Goal: Information Seeking & Learning: Learn about a topic

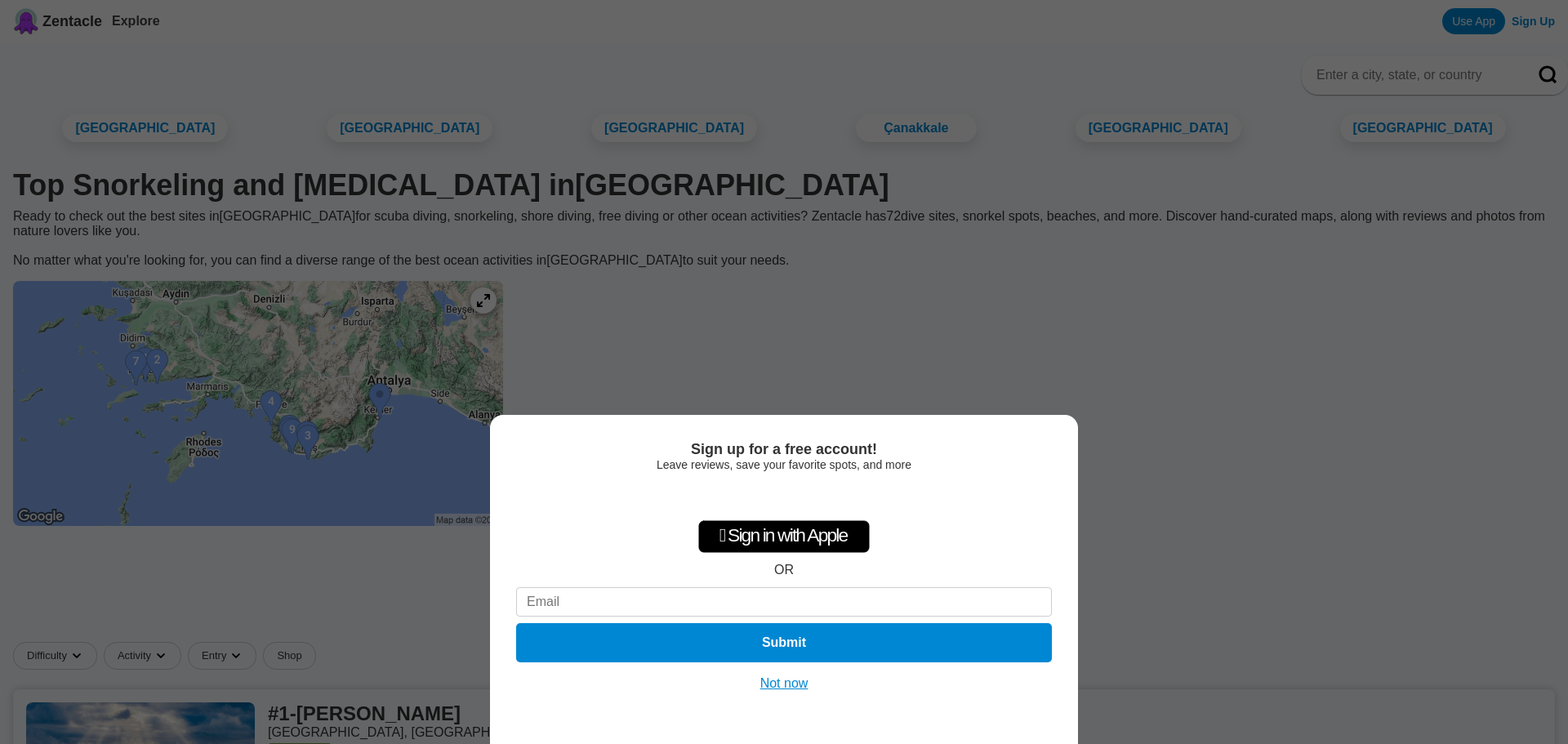
click at [806, 280] on div "Sign up for a free account! Leave reviews, save your favorite spots, and more …" at bounding box center [784, 372] width 1568 height 744
click at [781, 691] on div "Sign up for a free account! Leave reviews, save your favorite spots, and more …" at bounding box center [784, 579] width 588 height 329
click at [780, 686] on button "Not now" at bounding box center [784, 683] width 58 height 16
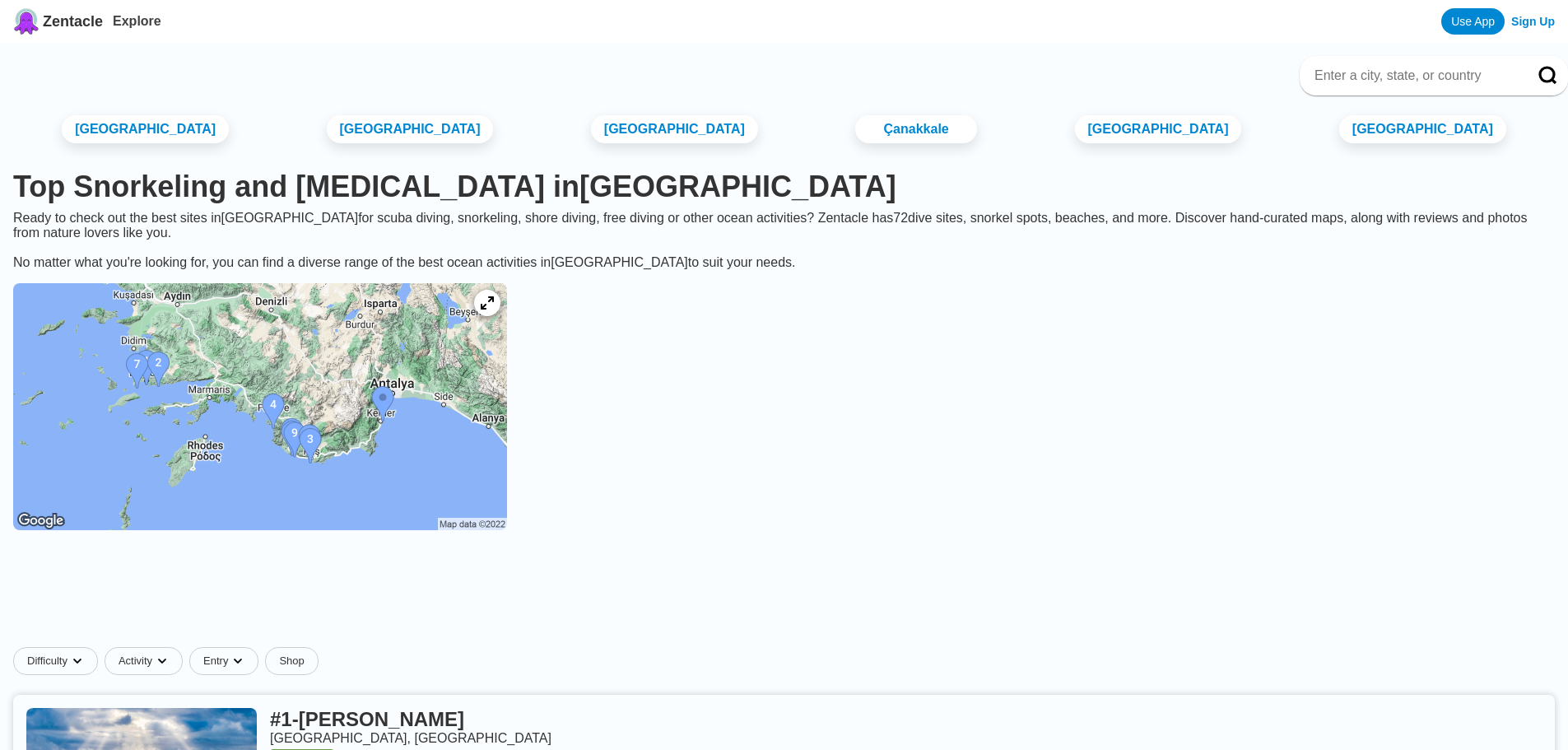
click at [228, 454] on img at bounding box center [259, 406] width 494 height 247
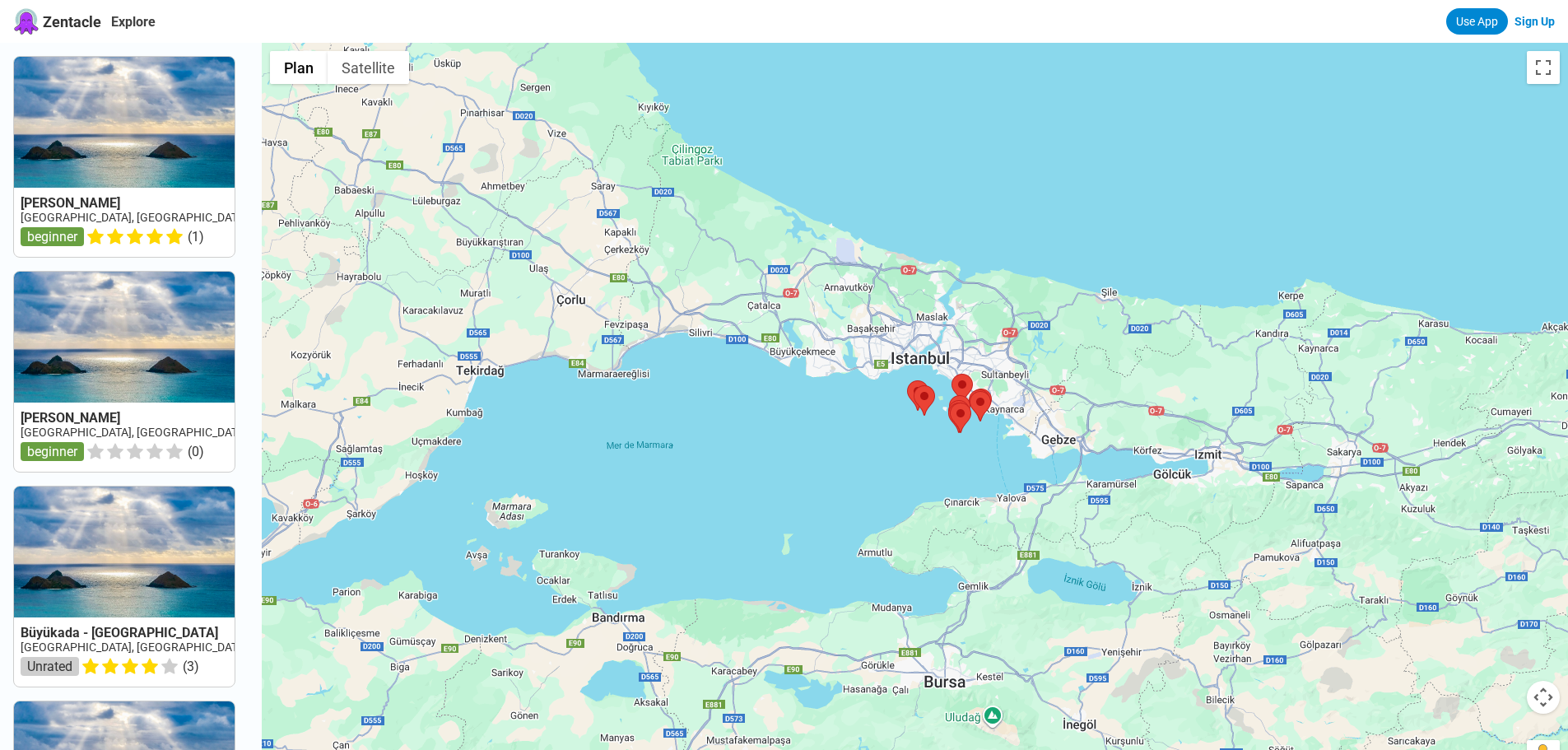
drag, startPoint x: 690, startPoint y: 480, endPoint x: 740, endPoint y: 314, distance: 173.4
click at [740, 314] on div at bounding box center [915, 417] width 1306 height 750
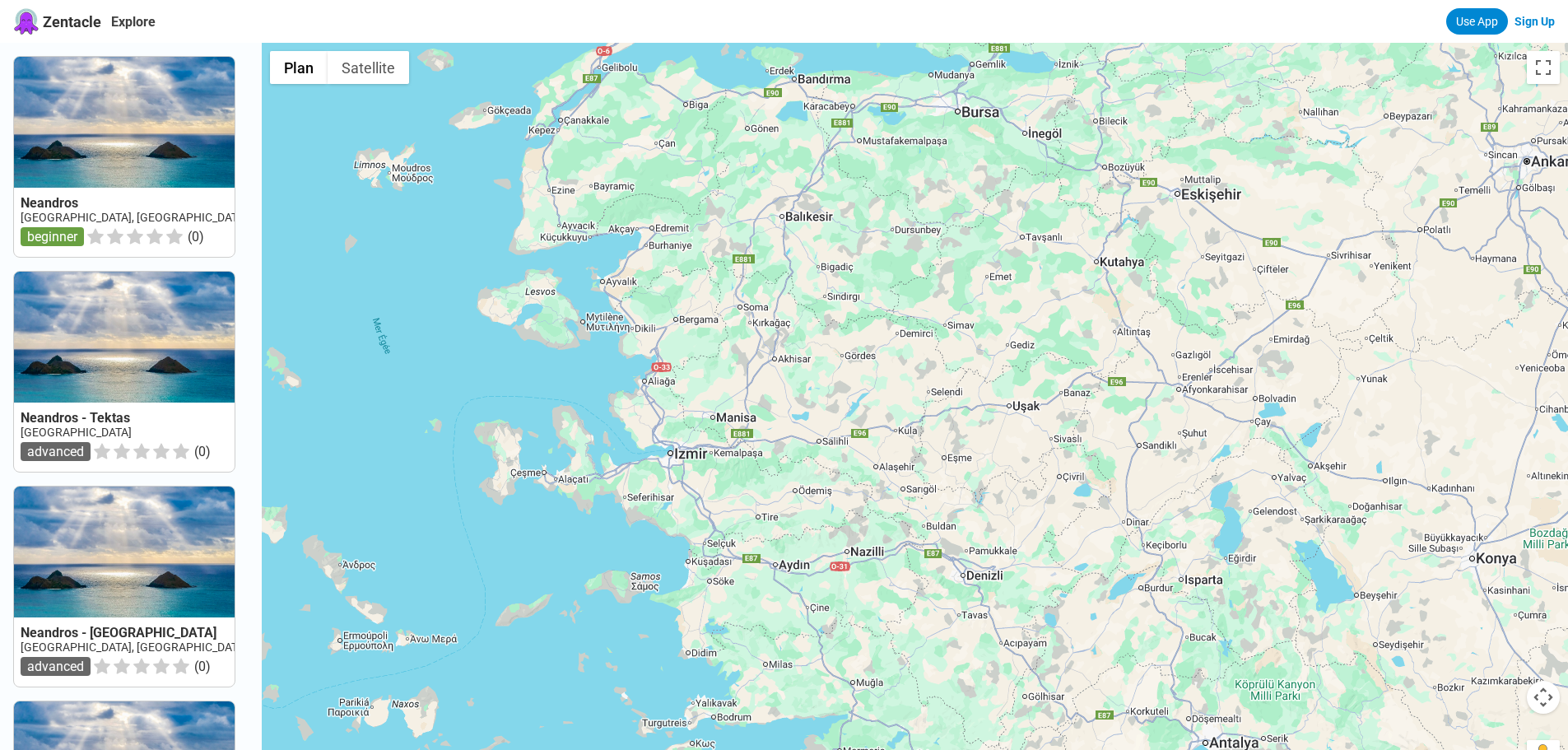
drag, startPoint x: 664, startPoint y: 634, endPoint x: 756, endPoint y: 331, distance: 316.7
click at [756, 331] on div at bounding box center [915, 417] width 1306 height 750
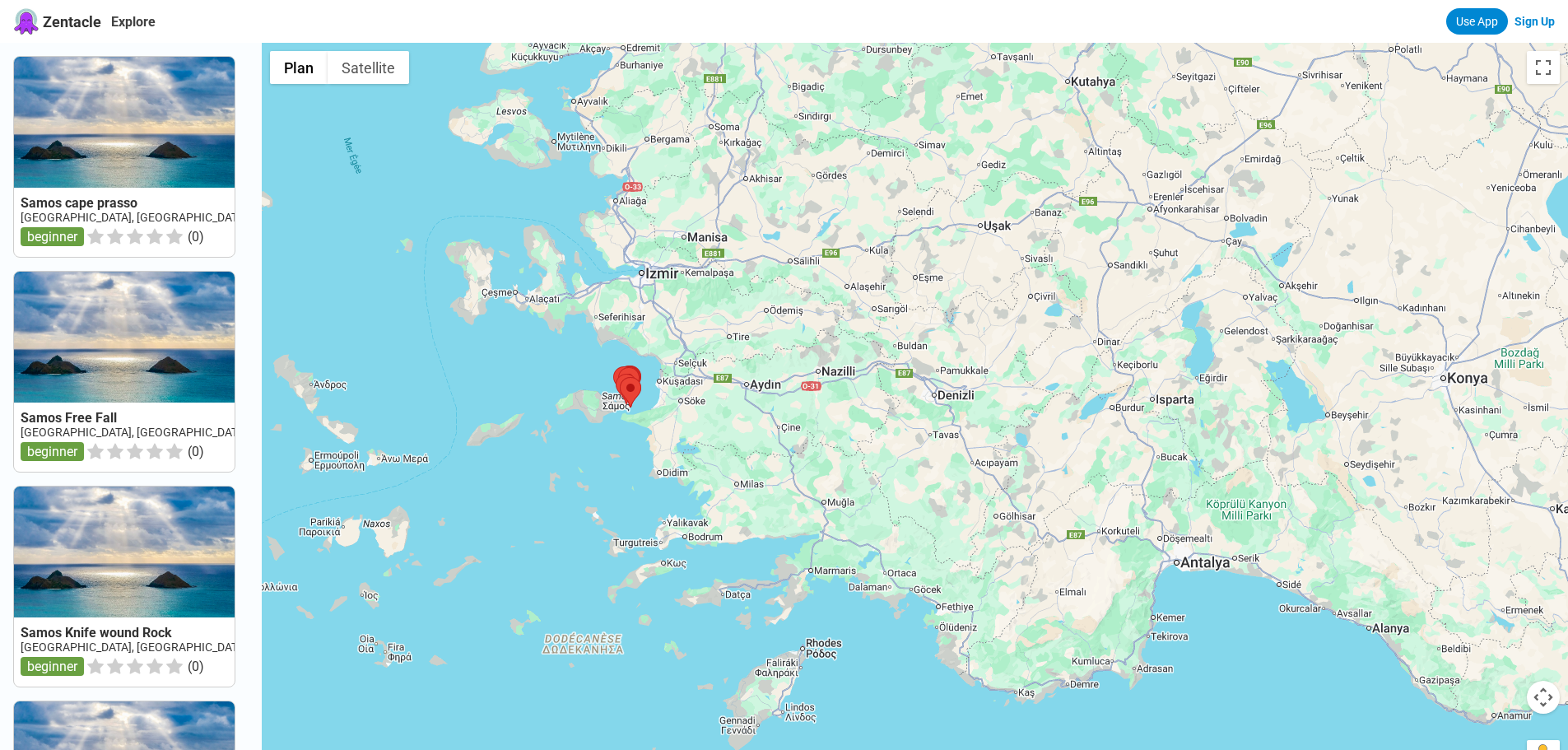
drag, startPoint x: 801, startPoint y: 637, endPoint x: 763, endPoint y: 361, distance: 278.6
click at [763, 361] on div at bounding box center [915, 417] width 1306 height 750
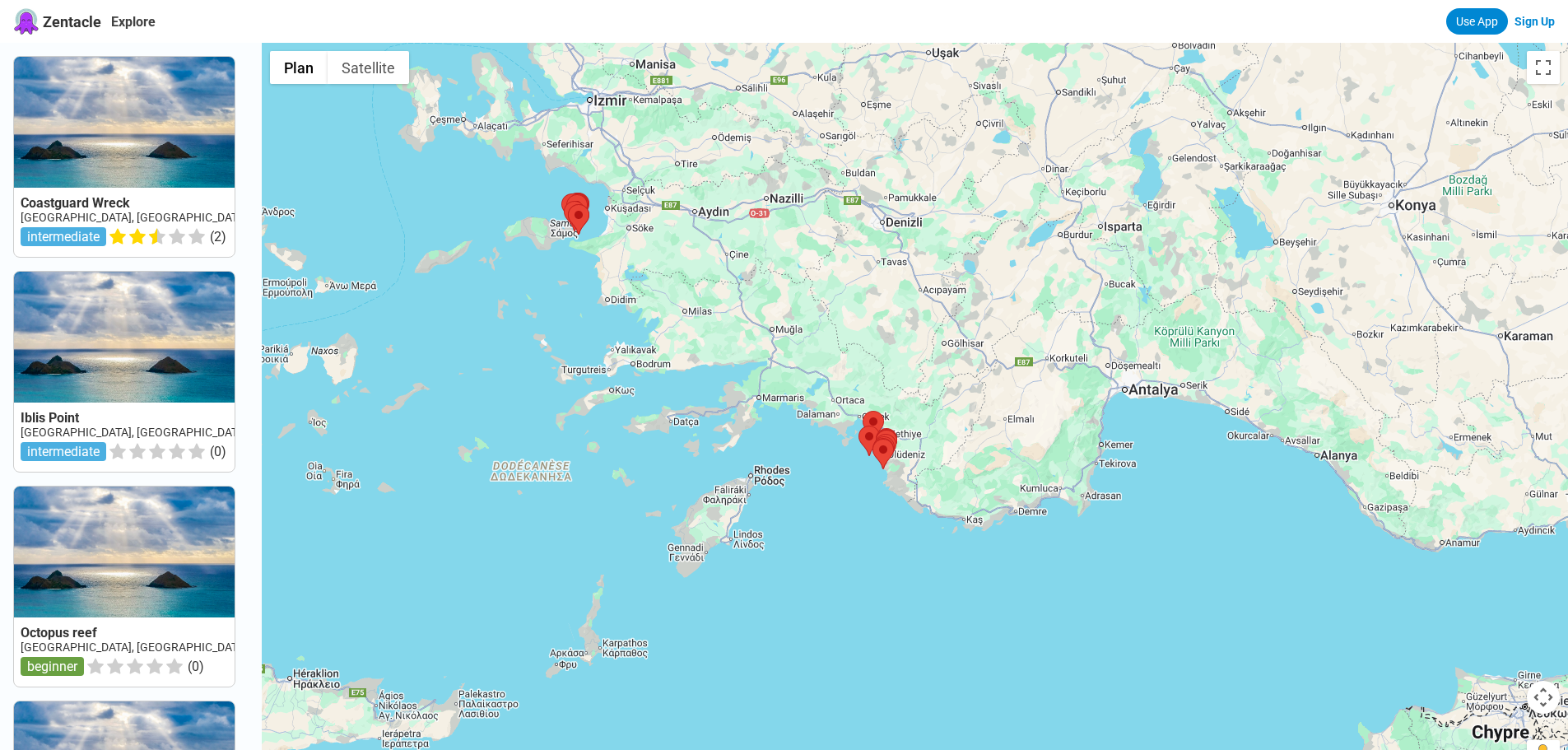
drag, startPoint x: 959, startPoint y: 574, endPoint x: 911, endPoint y: 517, distance: 74.5
click at [911, 517] on div at bounding box center [915, 417] width 1306 height 750
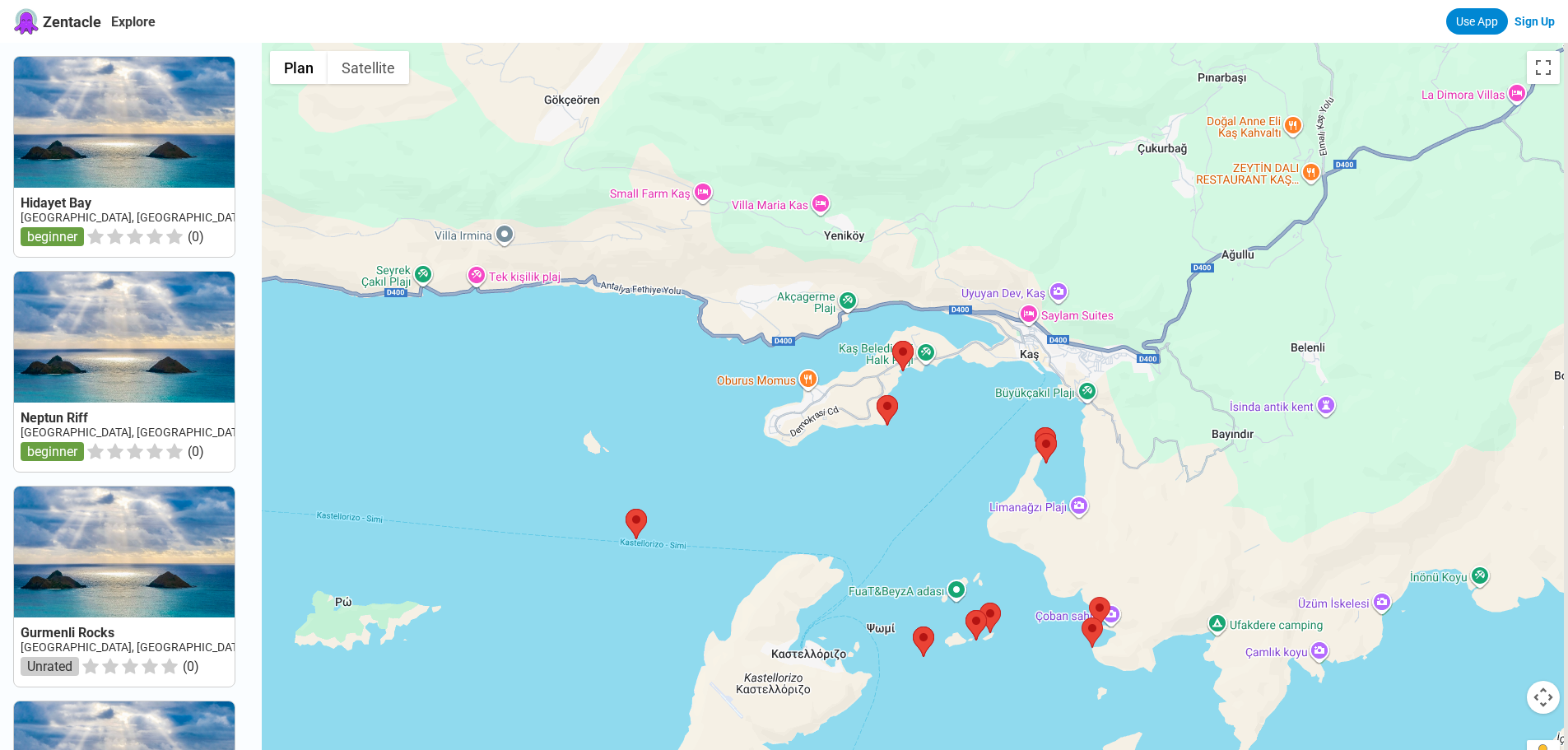
drag, startPoint x: 1165, startPoint y: 533, endPoint x: 976, endPoint y: 420, distance: 220.2
click at [976, 420] on div at bounding box center [915, 417] width 1306 height 750
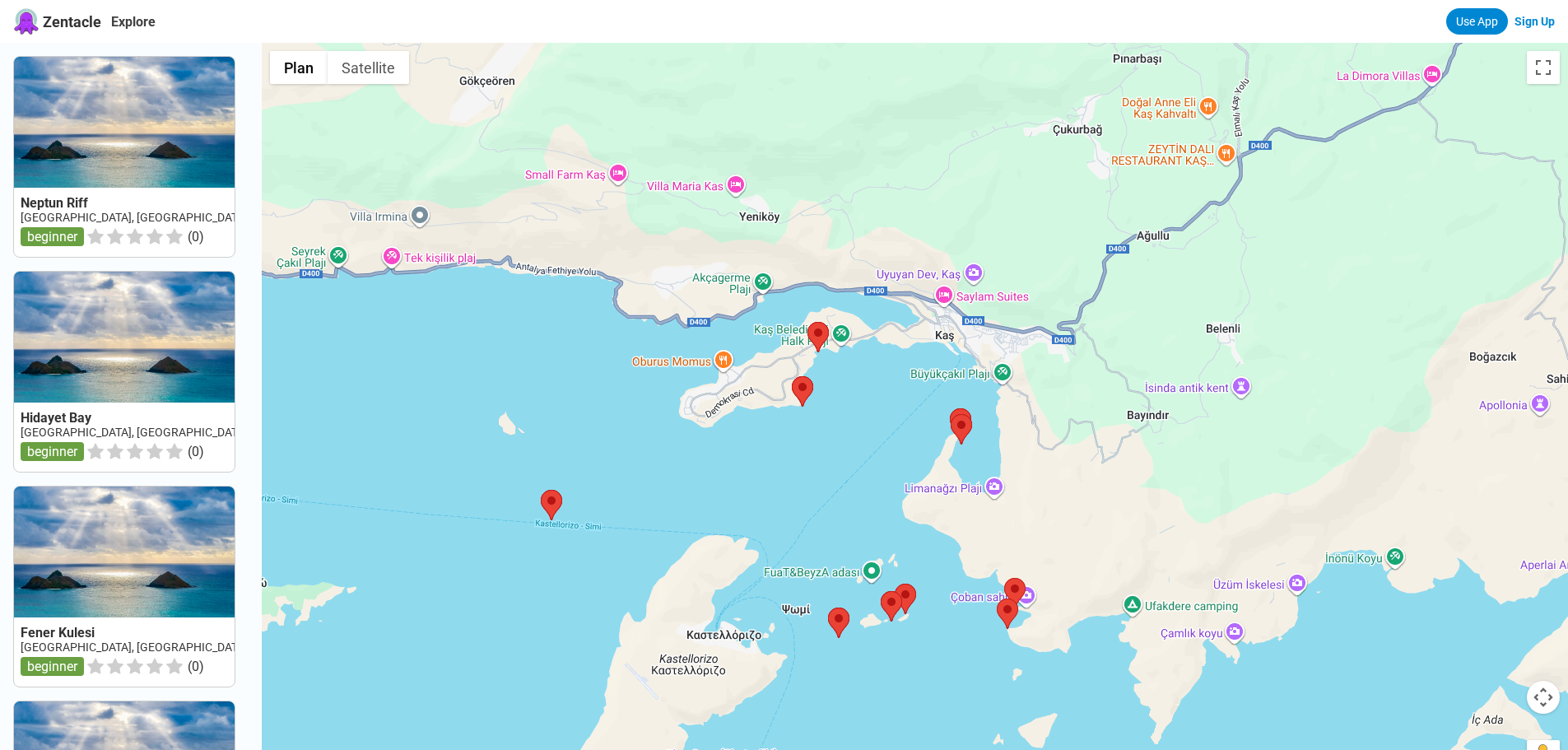
drag, startPoint x: 1032, startPoint y: 576, endPoint x: 939, endPoint y: 557, distance: 94.9
click at [939, 557] on div at bounding box center [915, 417] width 1306 height 750
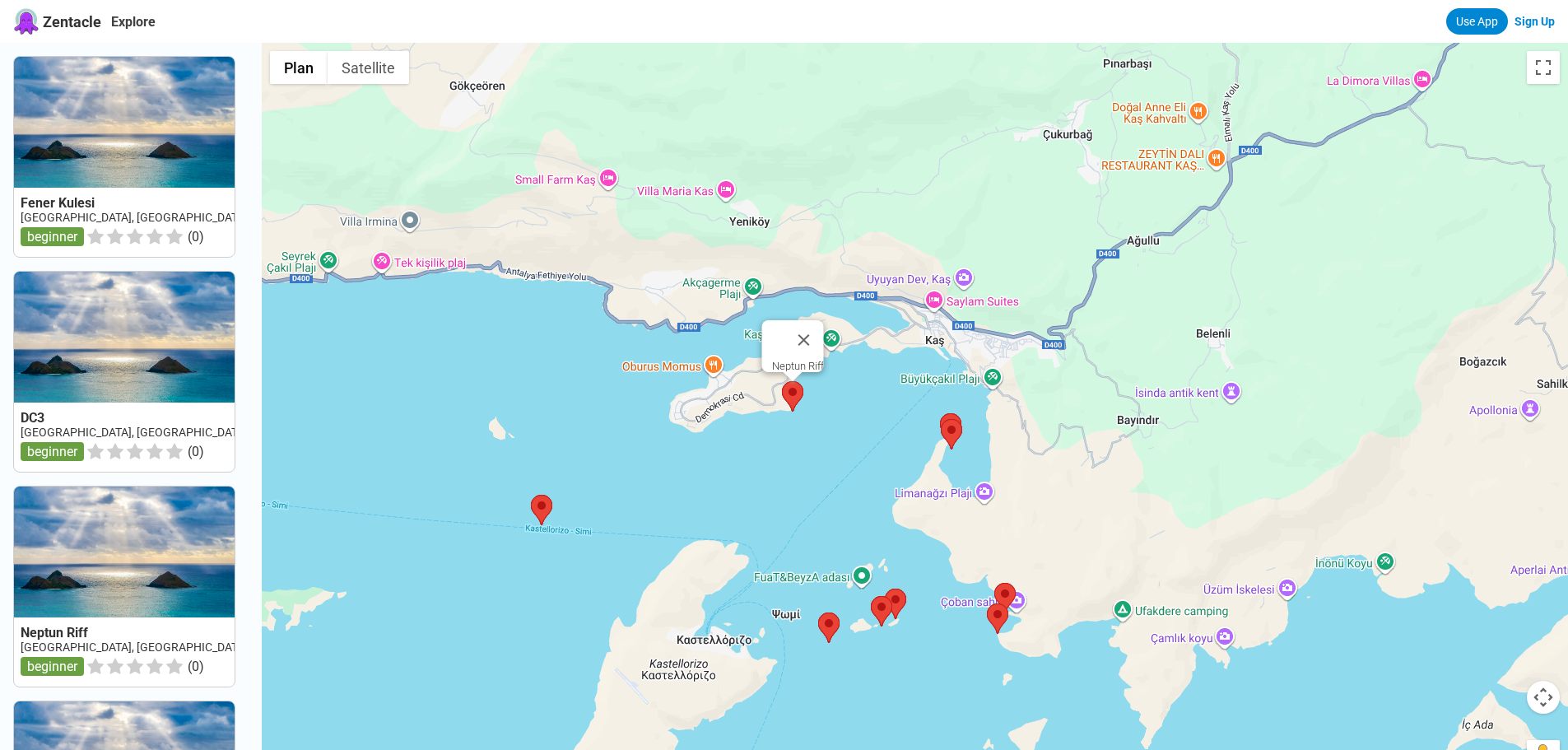
click at [781, 381] on area at bounding box center [781, 381] width 0 height 0
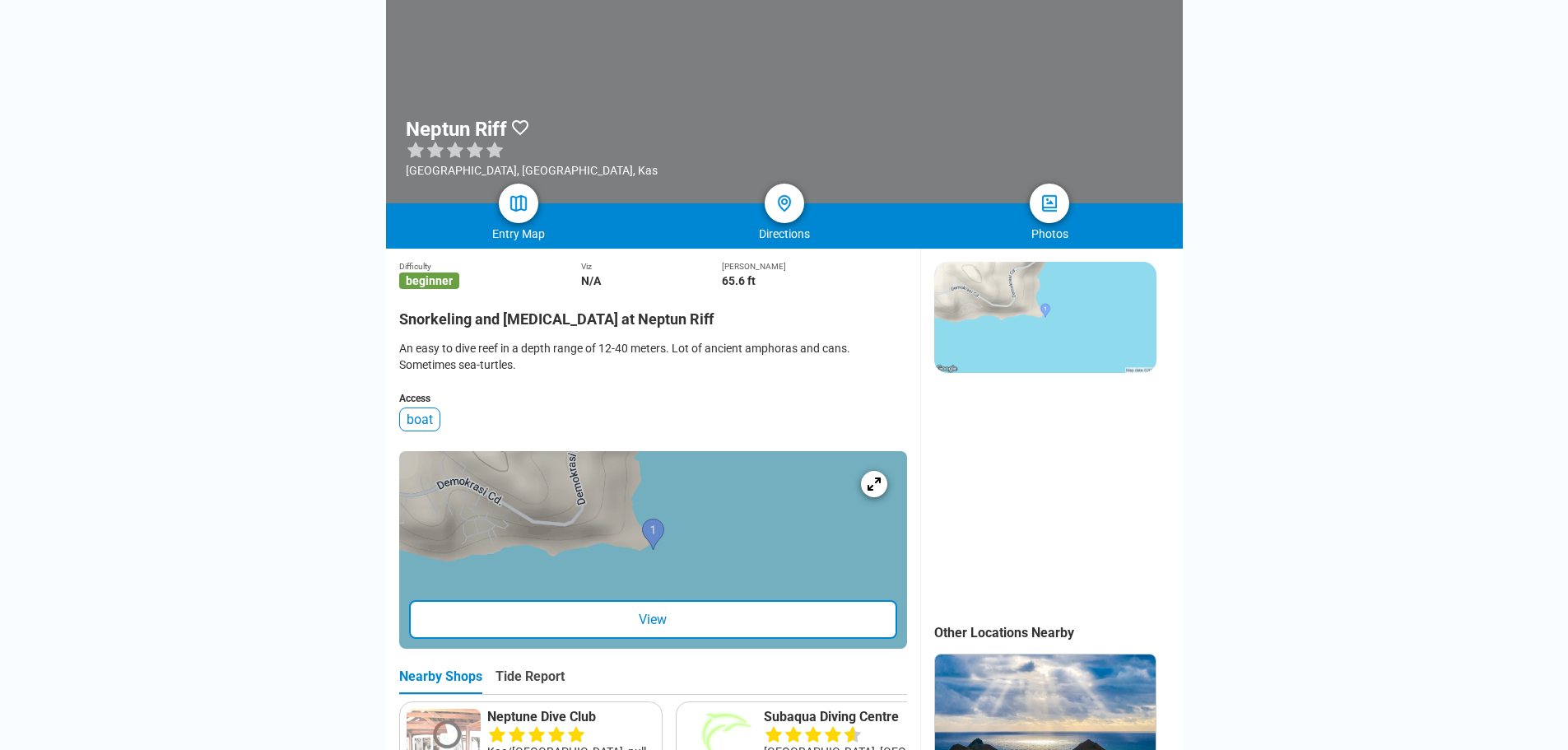
scroll to position [165, 0]
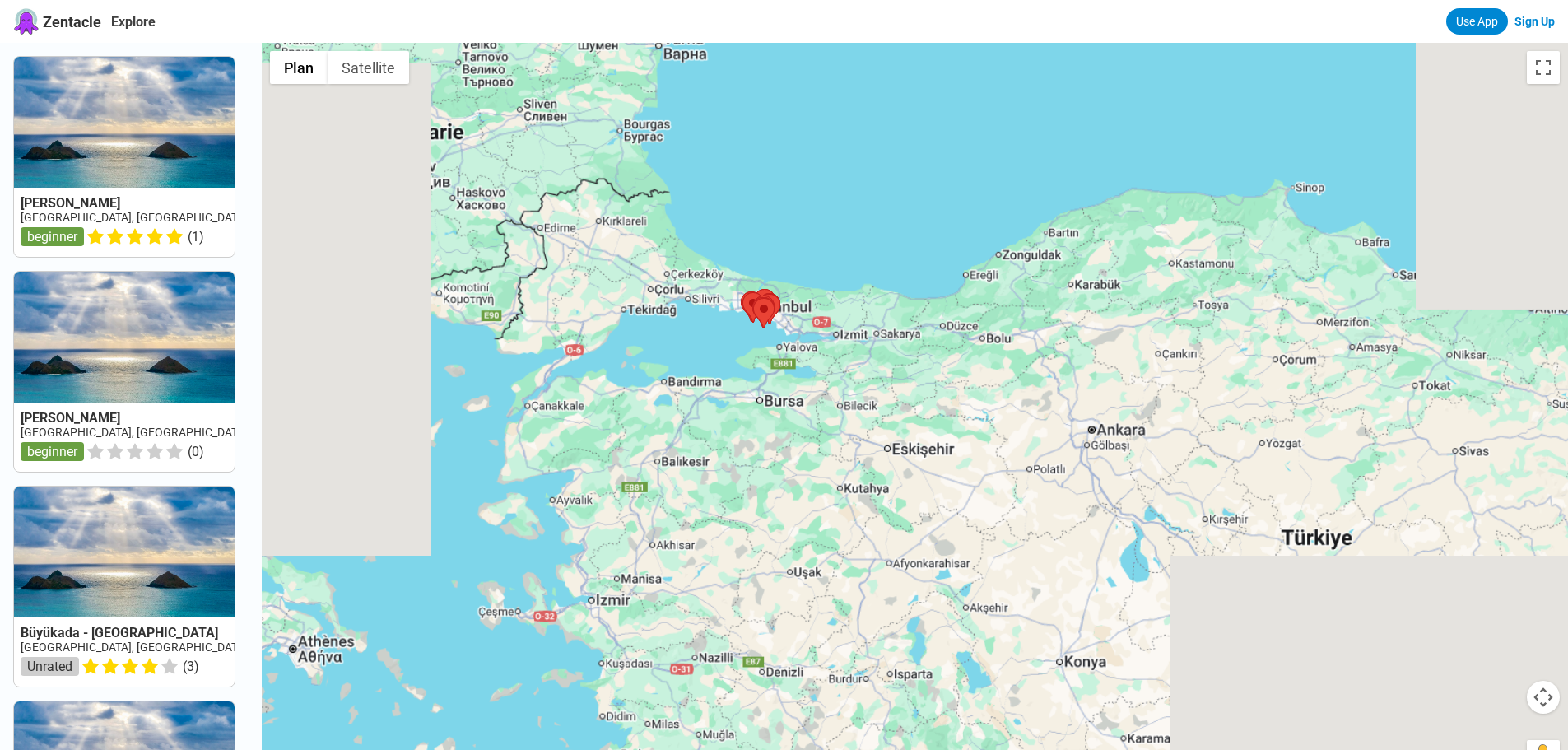
drag, startPoint x: 706, startPoint y: 563, endPoint x: 666, endPoint y: 269, distance: 296.7
click at [666, 269] on div at bounding box center [915, 417] width 1306 height 750
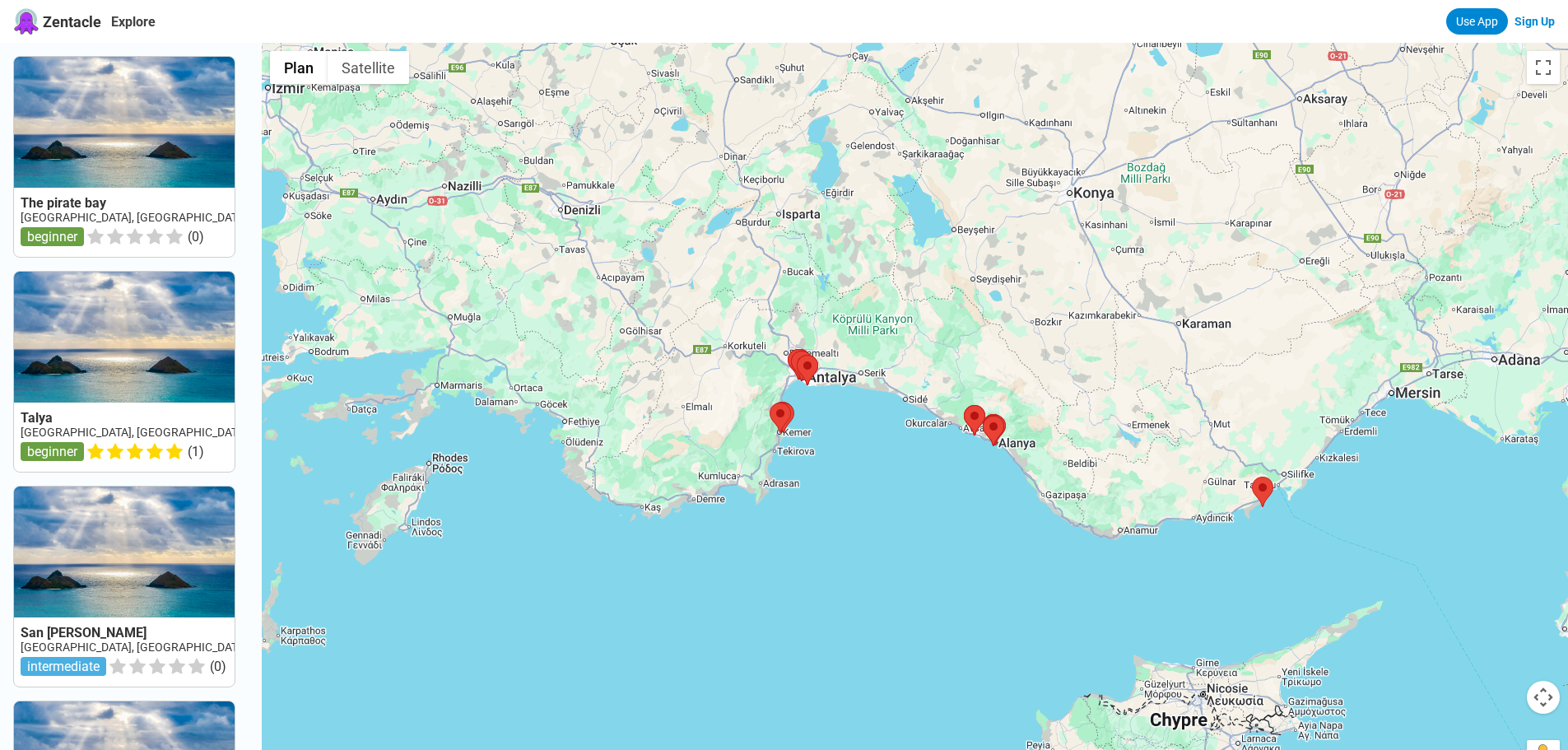
drag, startPoint x: 886, startPoint y: 491, endPoint x: 782, endPoint y: 448, distance: 112.5
click at [782, 448] on div at bounding box center [915, 417] width 1306 height 750
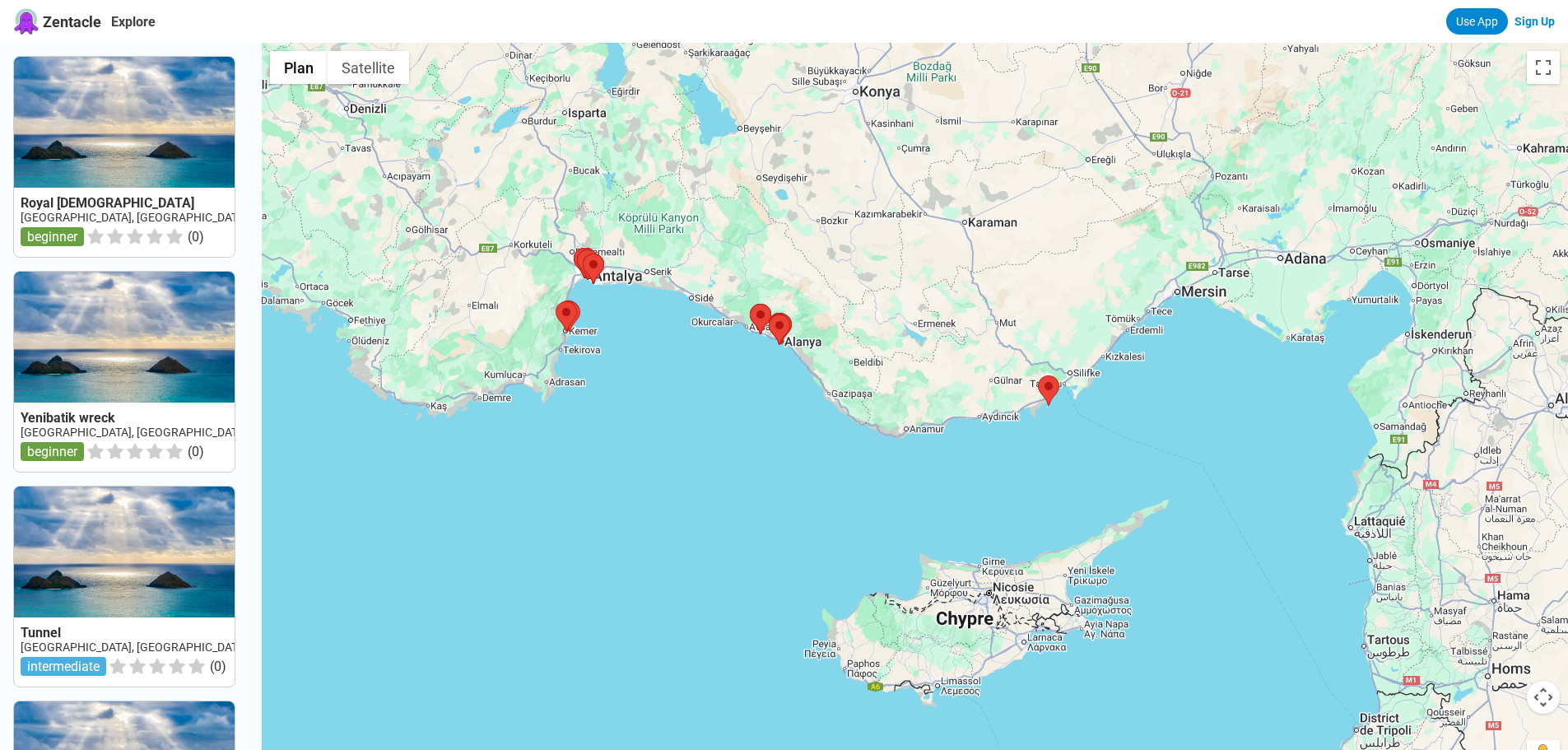
drag, startPoint x: 852, startPoint y: 491, endPoint x: 700, endPoint y: 402, distance: 176.1
click at [700, 402] on div at bounding box center [915, 417] width 1306 height 750
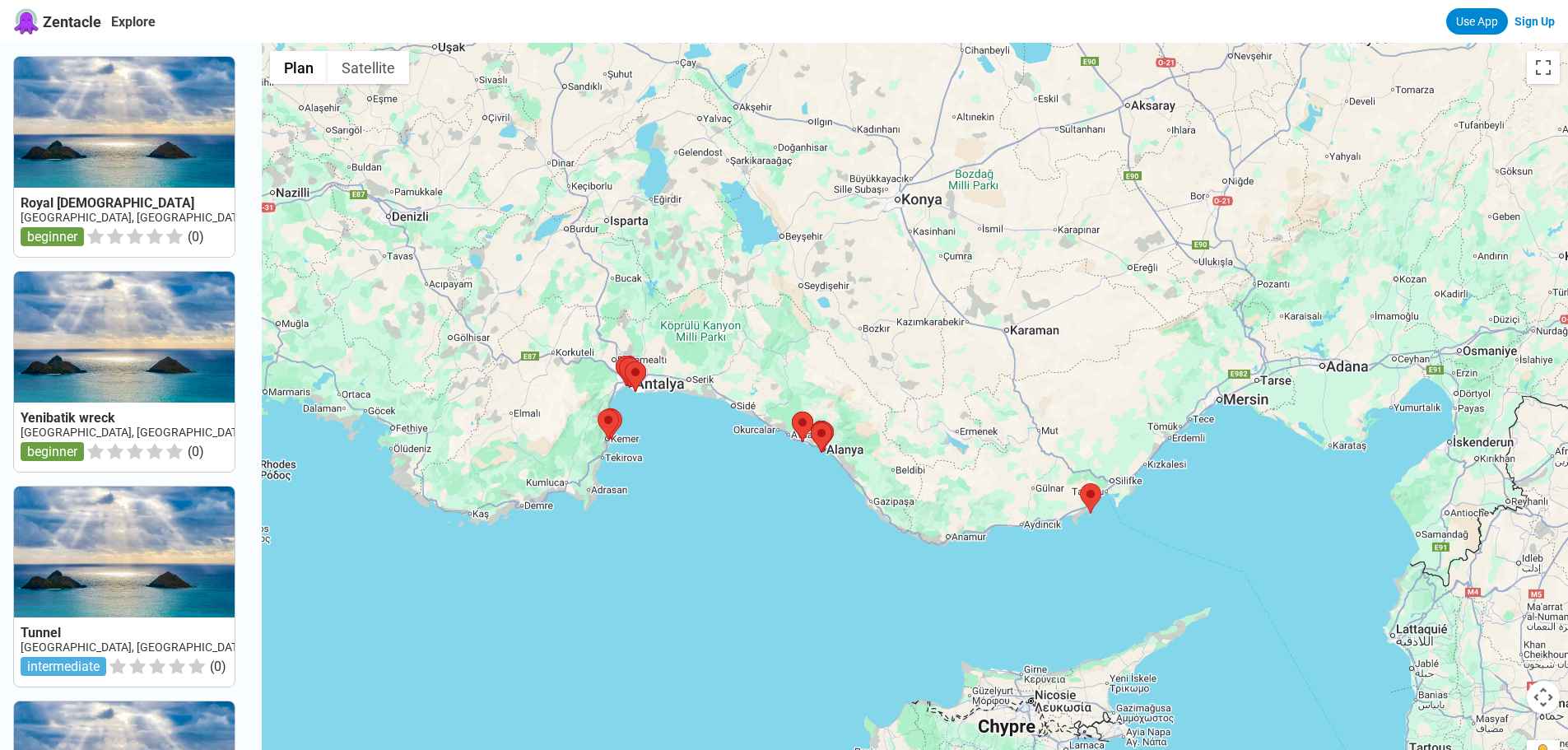
drag, startPoint x: 588, startPoint y: 376, endPoint x: 630, endPoint y: 498, distance: 129.0
click at [630, 498] on div at bounding box center [915, 417] width 1306 height 750
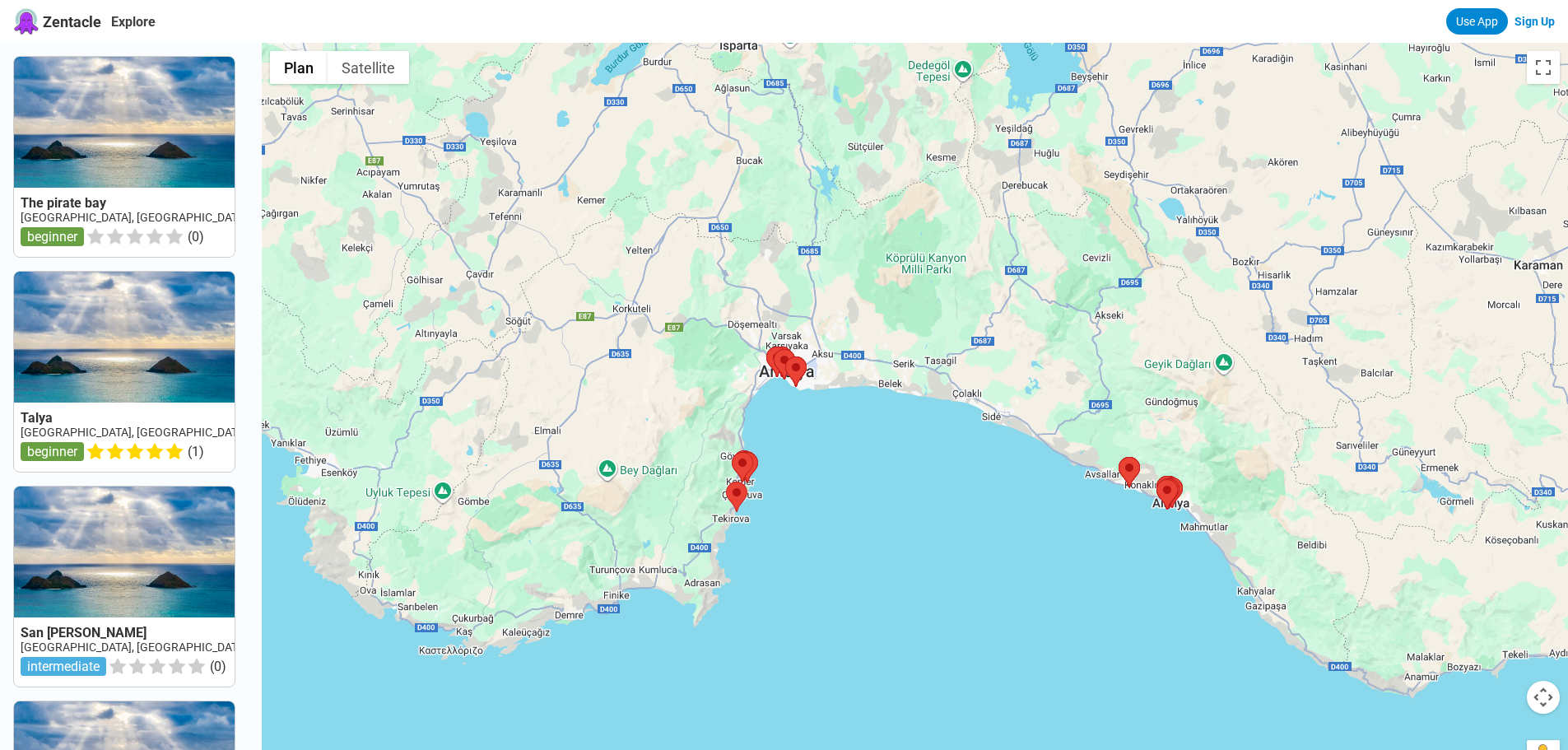
drag, startPoint x: 491, startPoint y: 605, endPoint x: 831, endPoint y: 521, distance: 350.2
click at [831, 521] on div at bounding box center [915, 417] width 1306 height 750
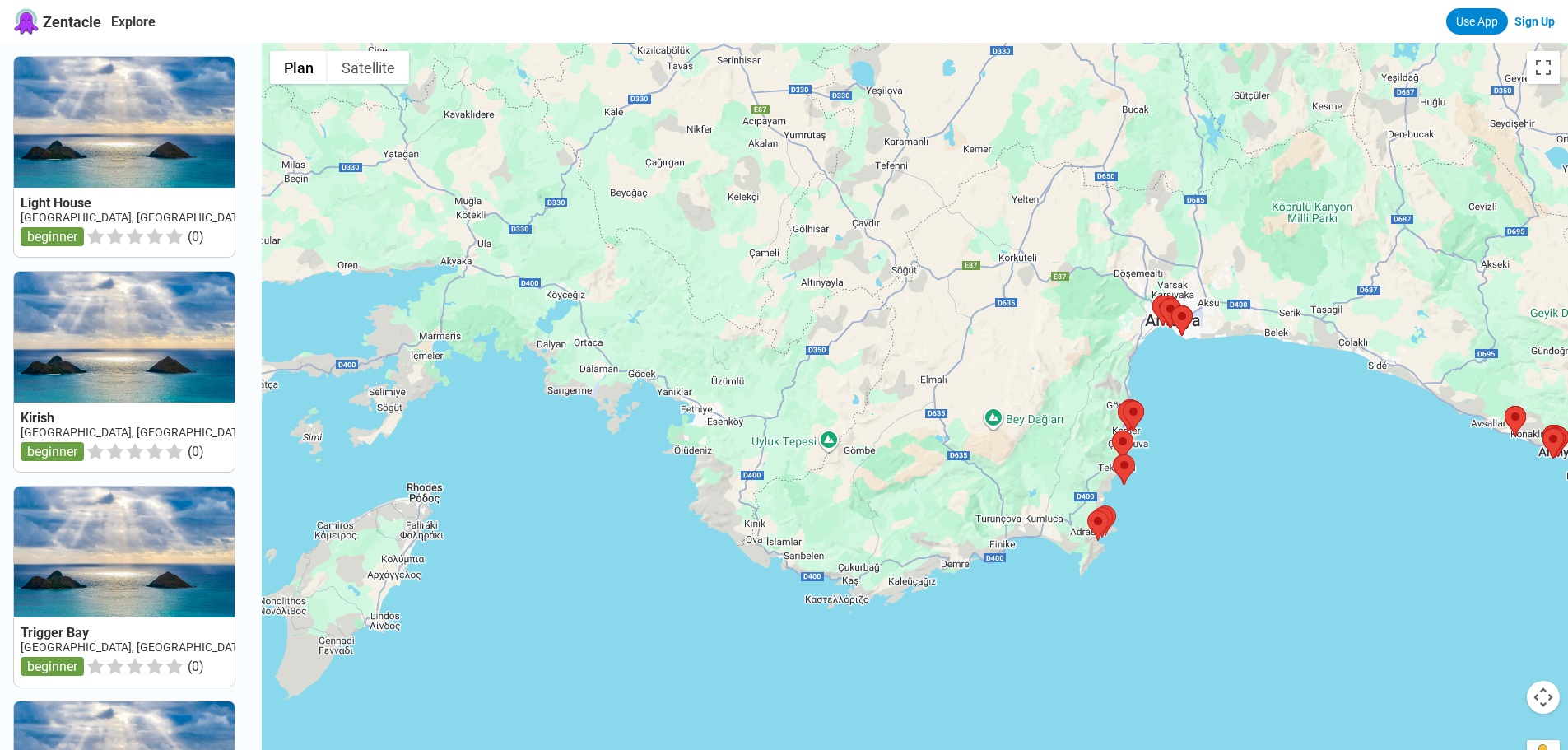
drag, startPoint x: 740, startPoint y: 558, endPoint x: 756, endPoint y: 556, distance: 16.1
click at [756, 556] on div at bounding box center [915, 417] width 1306 height 750
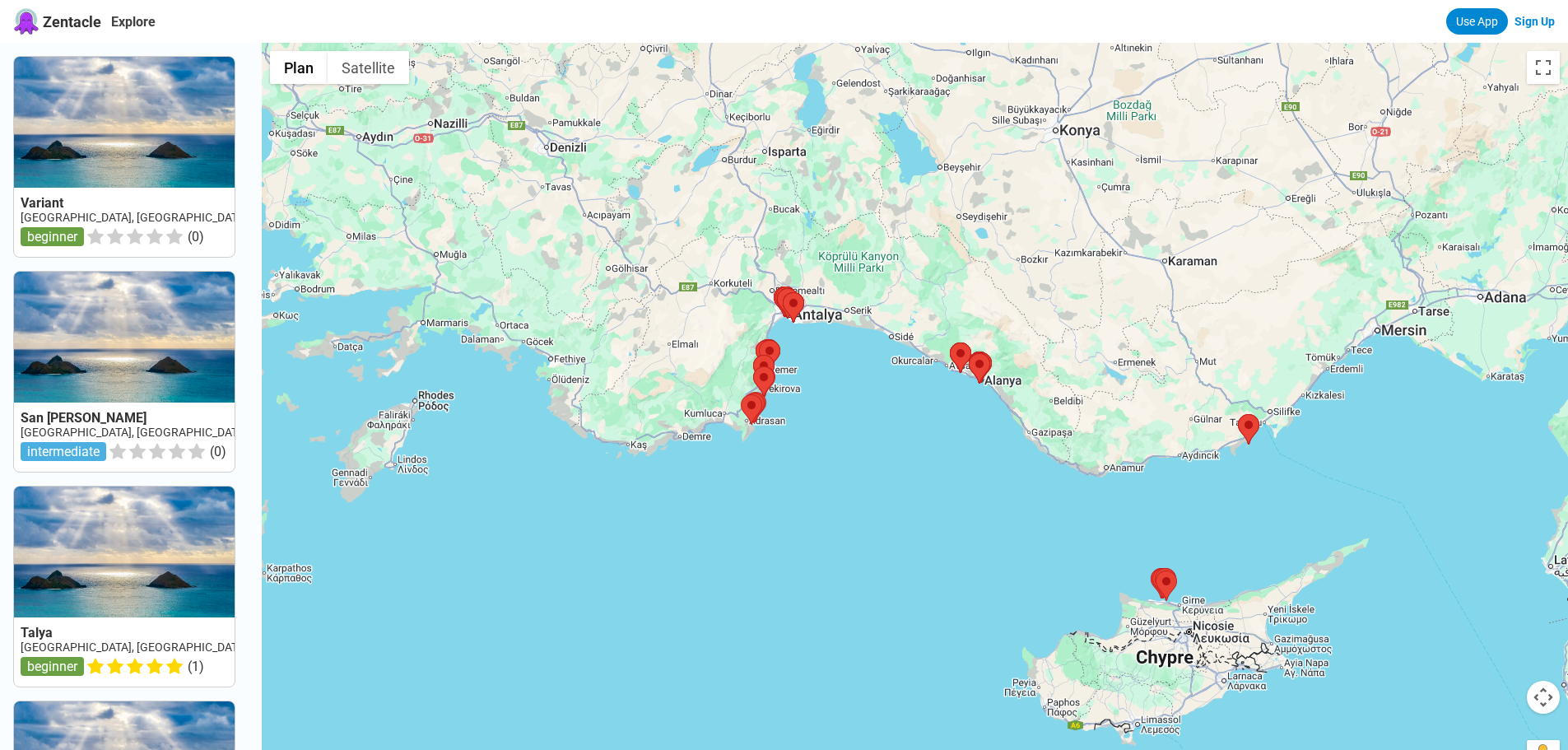
drag, startPoint x: 1125, startPoint y: 564, endPoint x: 907, endPoint y: 422, distance: 260.2
click at [907, 422] on div at bounding box center [915, 417] width 1306 height 750
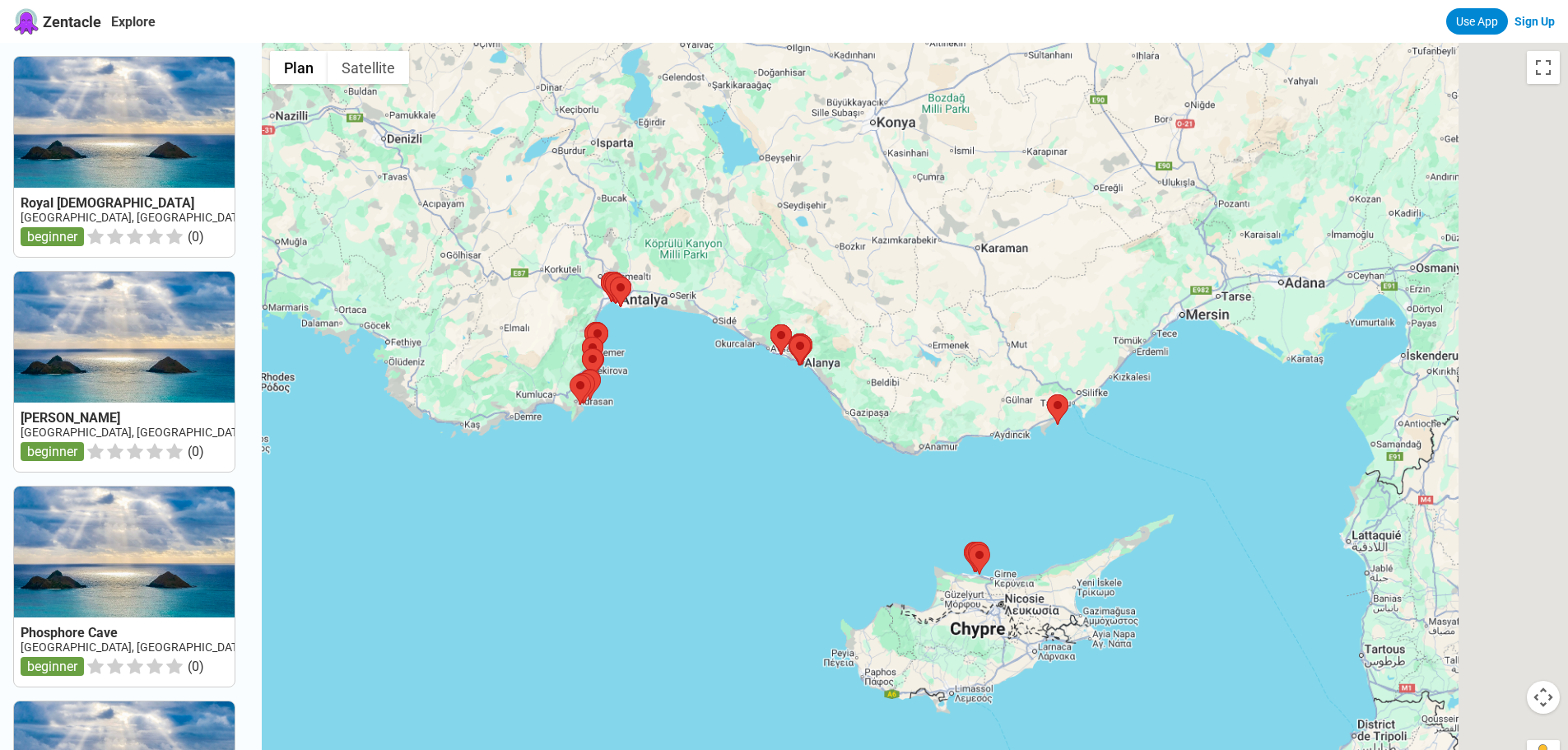
drag, startPoint x: 1370, startPoint y: 475, endPoint x: 1069, endPoint y: 435, distance: 303.6
click at [1130, 456] on div at bounding box center [915, 417] width 1306 height 750
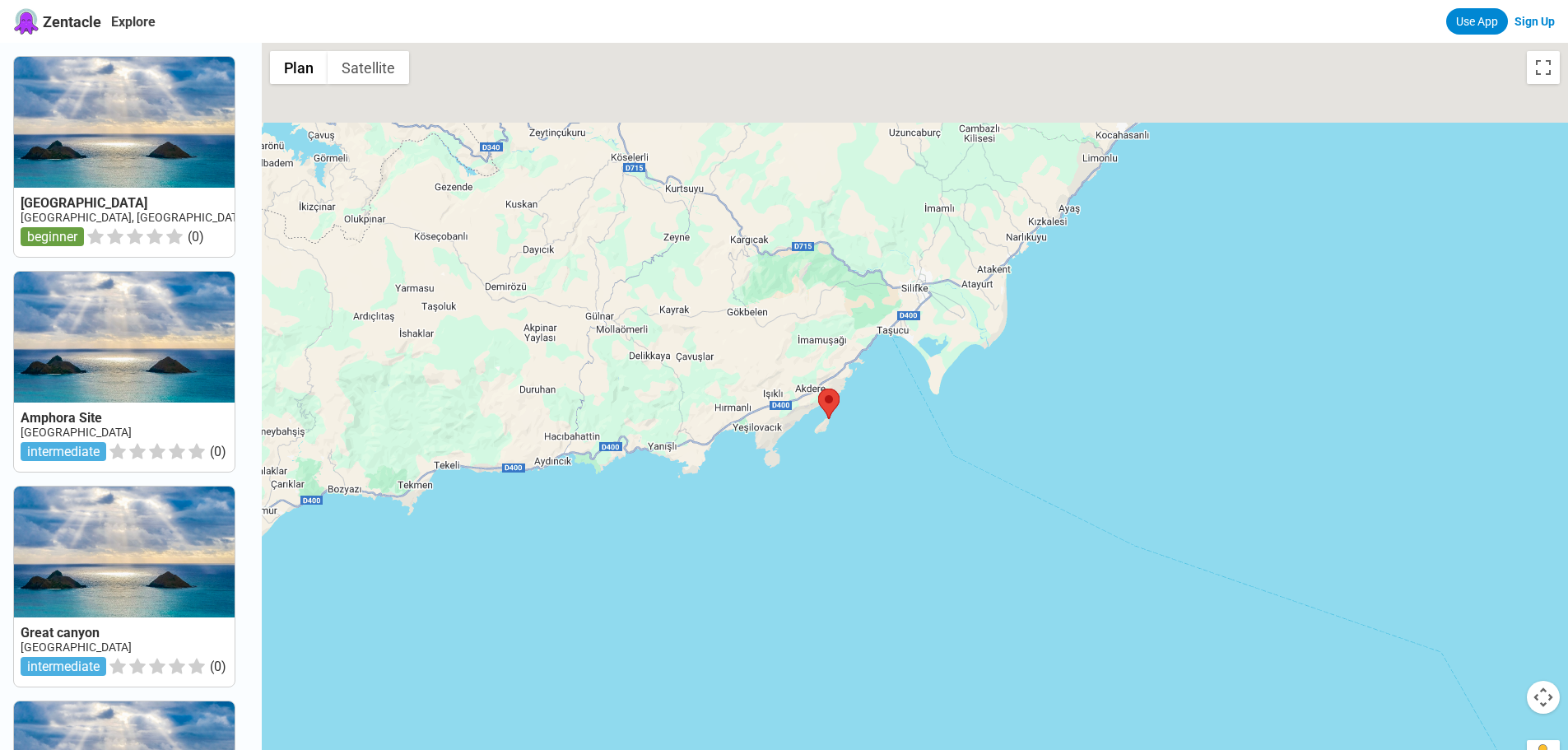
drag, startPoint x: 687, startPoint y: 360, endPoint x: 711, endPoint y: 493, distance: 135.1
click at [783, 494] on div at bounding box center [915, 417] width 1306 height 750
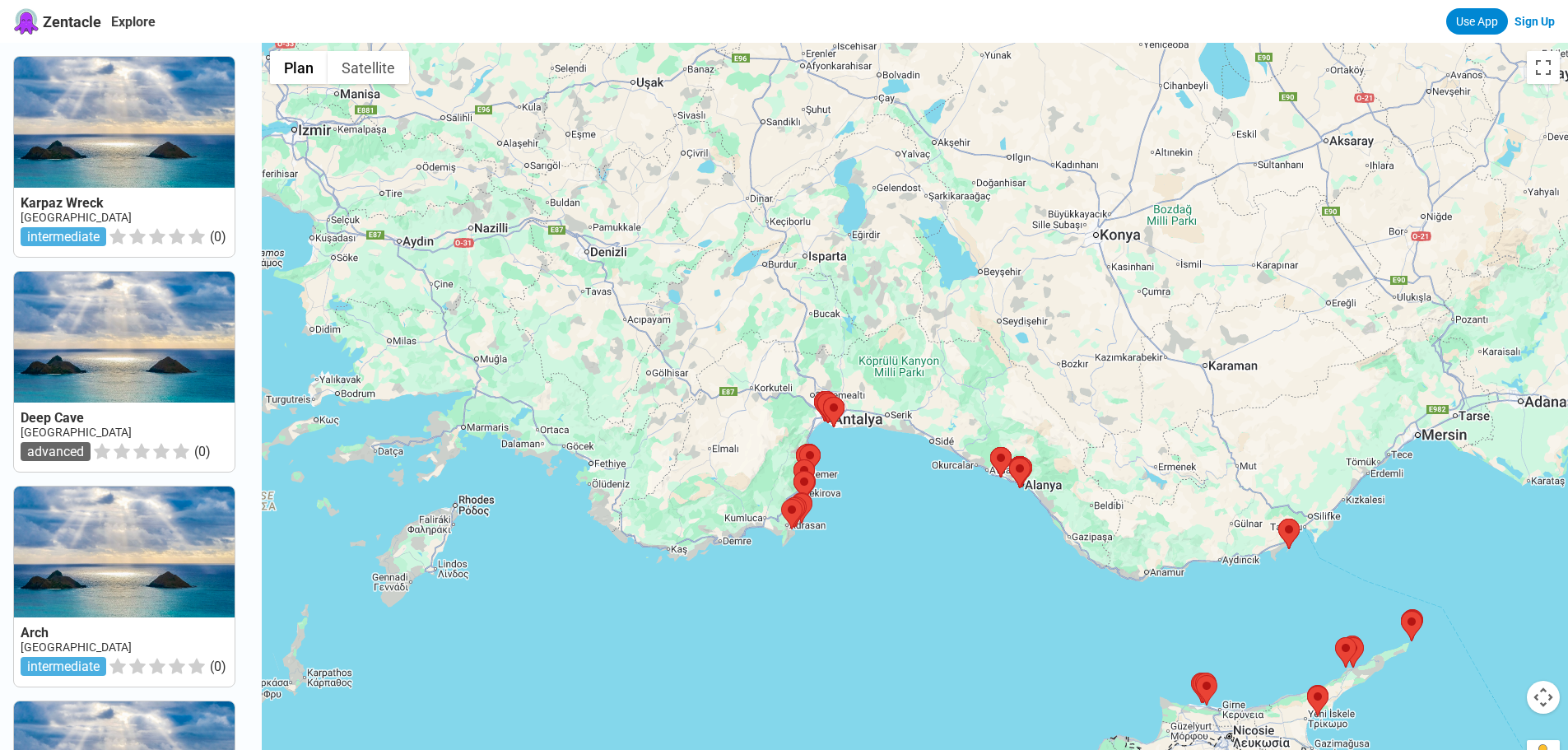
drag, startPoint x: 519, startPoint y: 514, endPoint x: 1123, endPoint y: 552, distance: 605.2
click at [1135, 554] on div at bounding box center [915, 417] width 1306 height 750
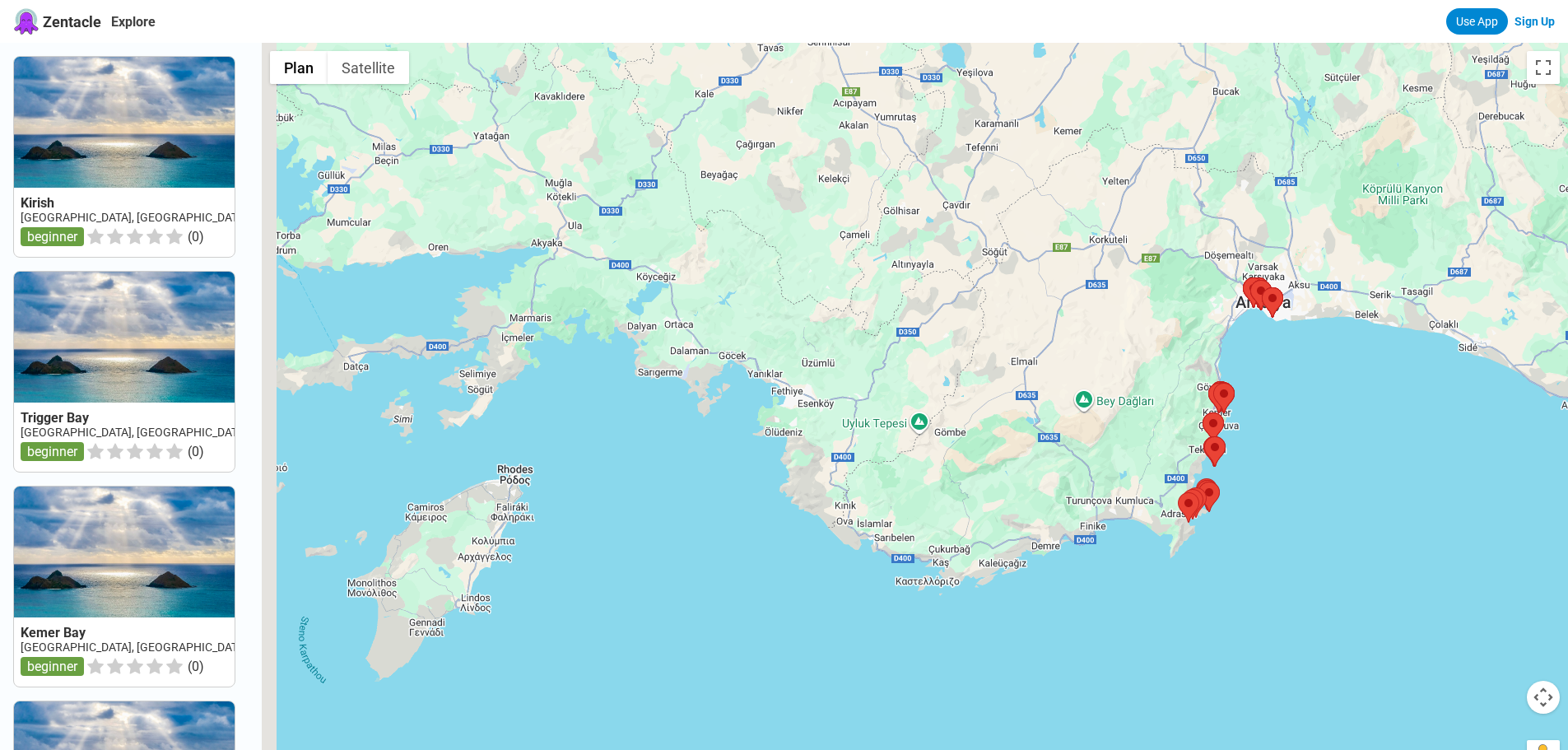
drag, startPoint x: 655, startPoint y: 525, endPoint x: 972, endPoint y: 523, distance: 317.0
click at [972, 523] on div at bounding box center [915, 417] width 1306 height 750
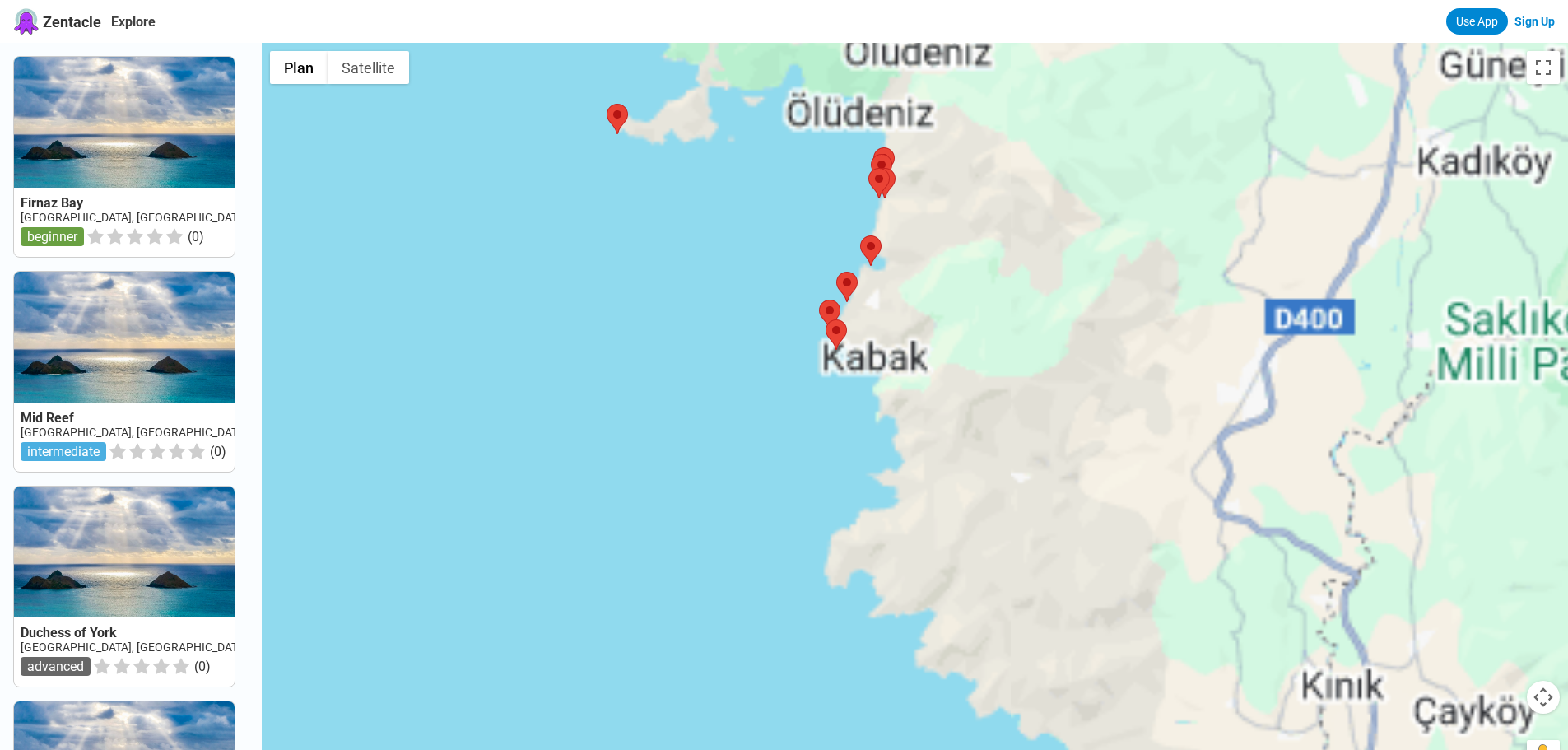
drag, startPoint x: 618, startPoint y: 289, endPoint x: 691, endPoint y: 493, distance: 216.7
click at [687, 492] on div at bounding box center [915, 417] width 1306 height 750
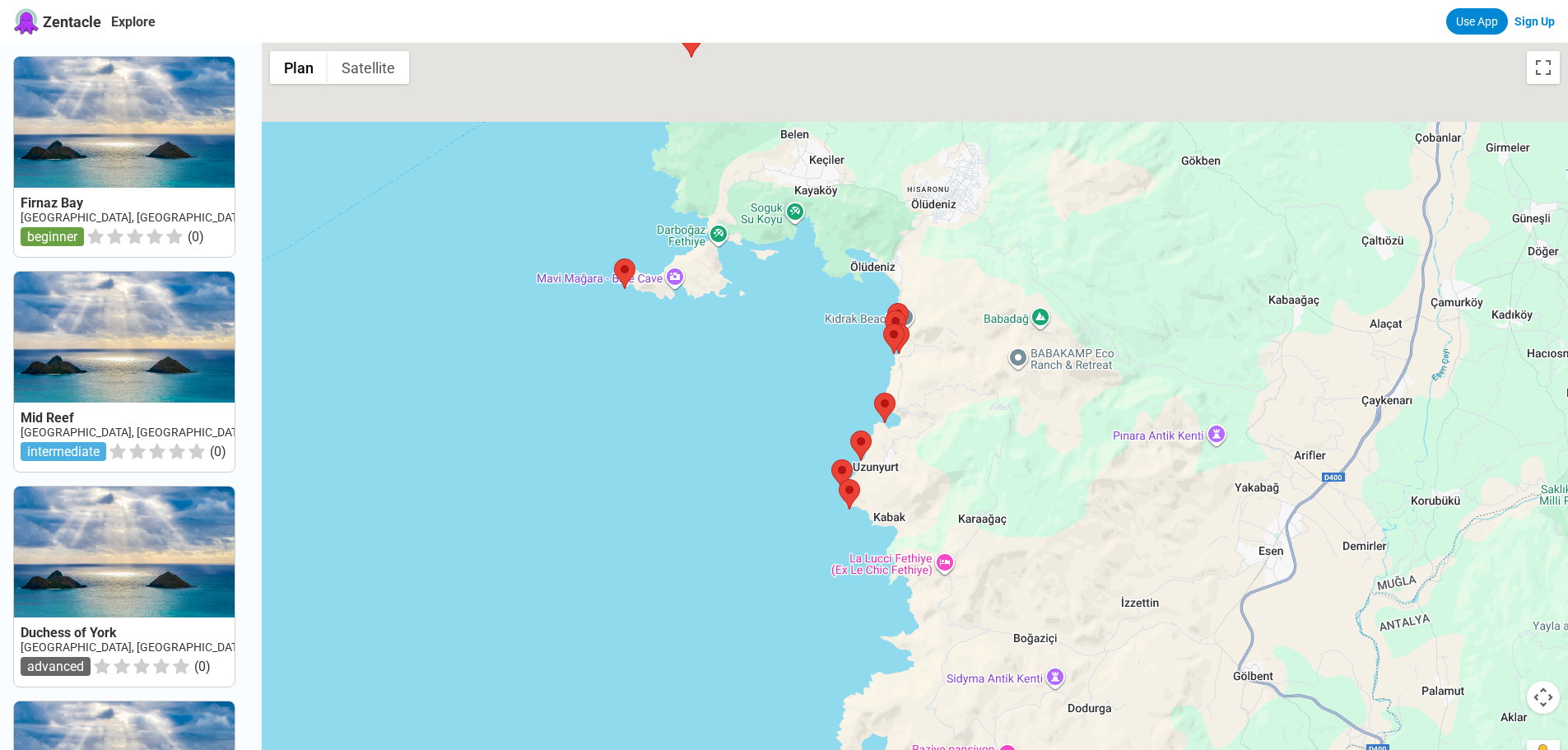
drag, startPoint x: 758, startPoint y: 449, endPoint x: 756, endPoint y: 543, distance: 94.0
click at [757, 543] on div at bounding box center [915, 417] width 1306 height 750
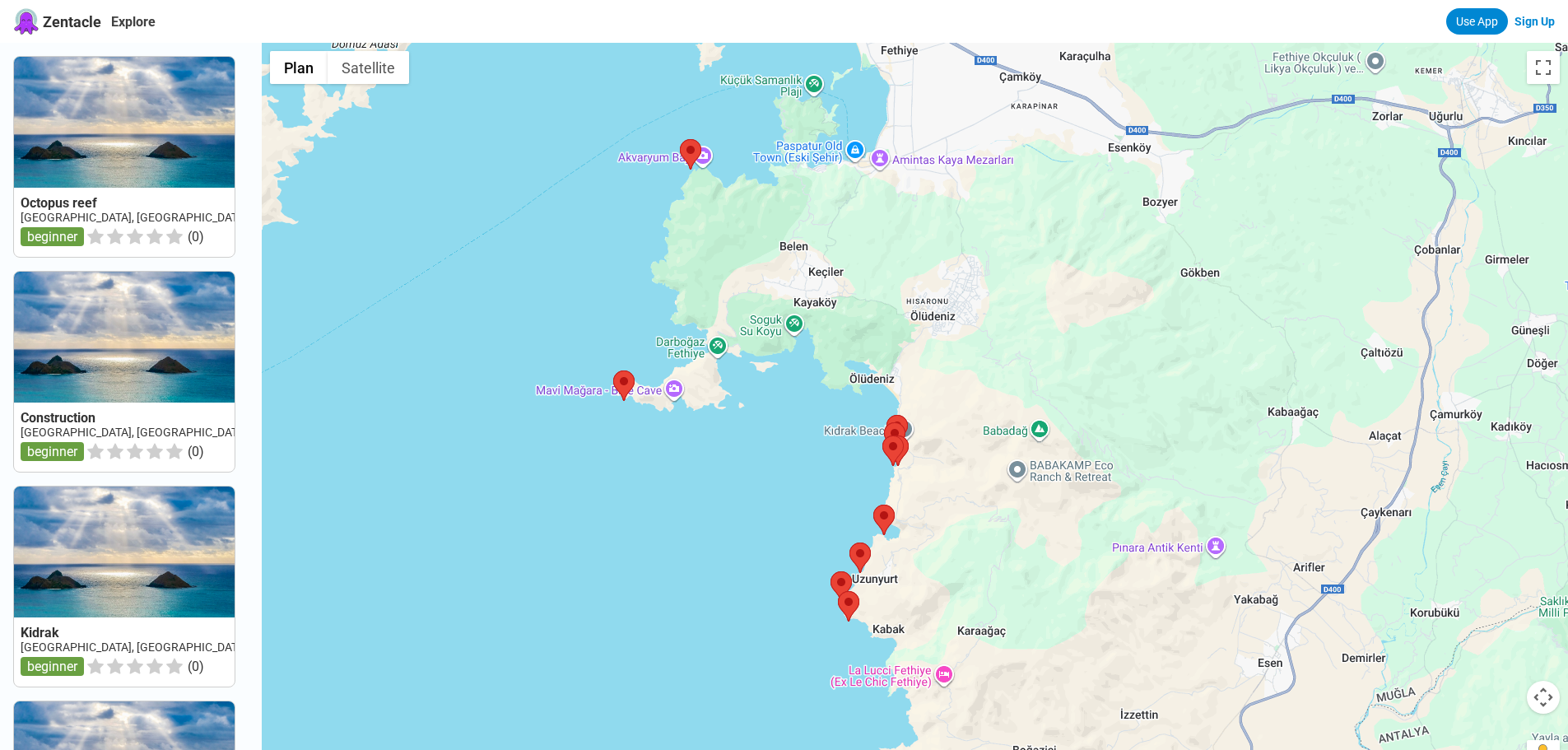
drag, startPoint x: 659, startPoint y: 226, endPoint x: 659, endPoint y: 245, distance: 19.0
click at [659, 245] on div at bounding box center [915, 417] width 1306 height 750
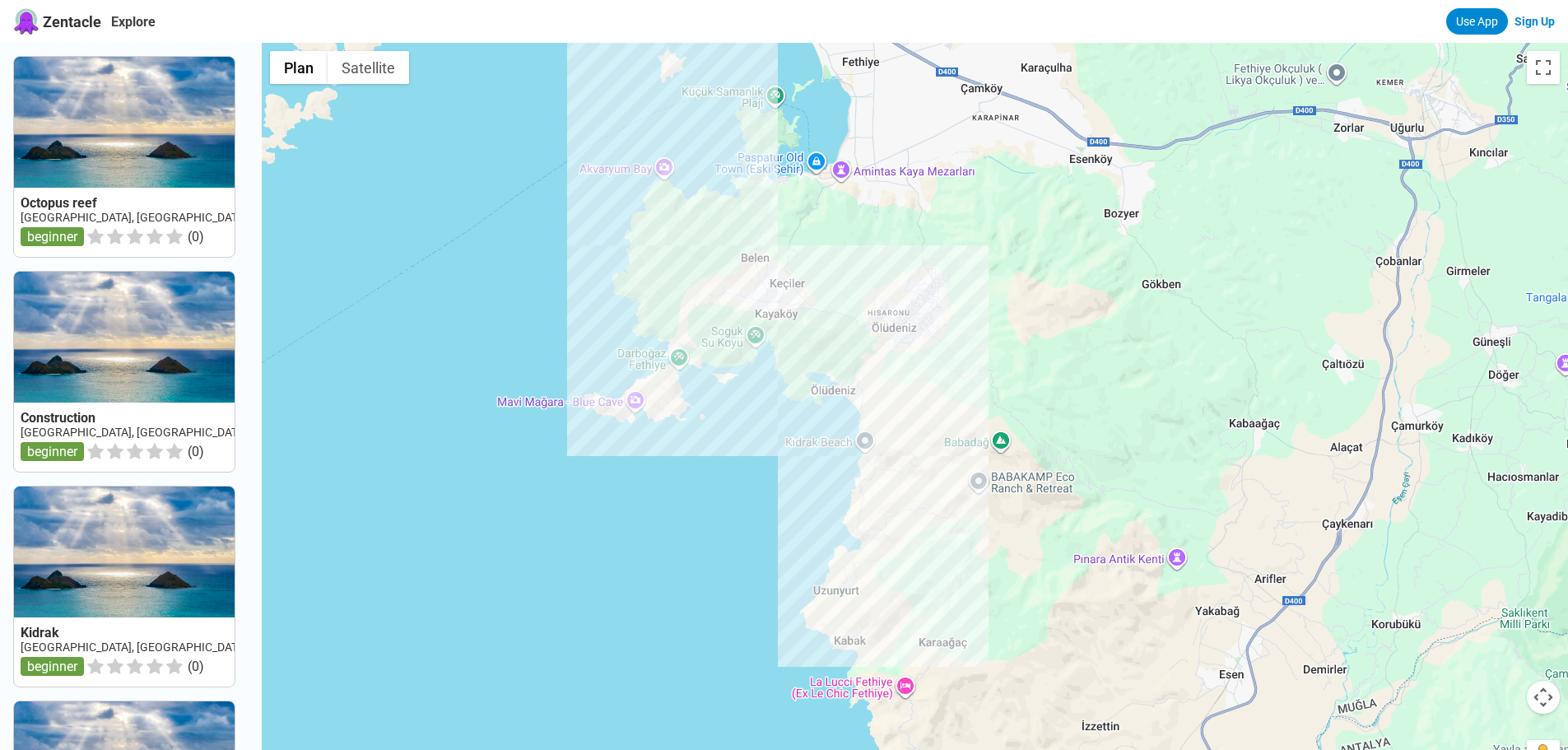
drag, startPoint x: 786, startPoint y: 543, endPoint x: 781, endPoint y: 504, distance: 39.3
click at [781, 504] on div at bounding box center [915, 417] width 1306 height 750
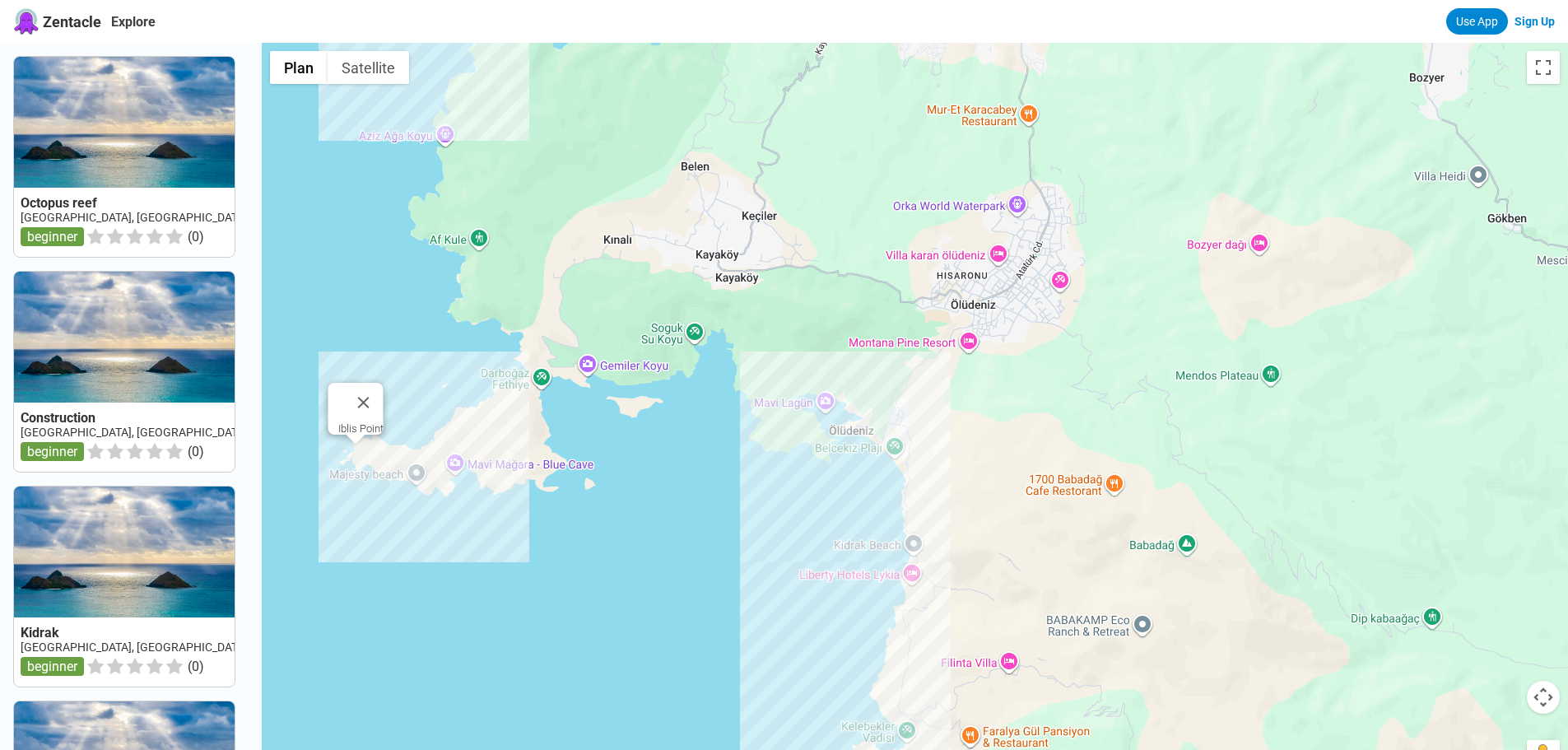
click at [364, 456] on div "Iblis Point" at bounding box center [915, 417] width 1306 height 750
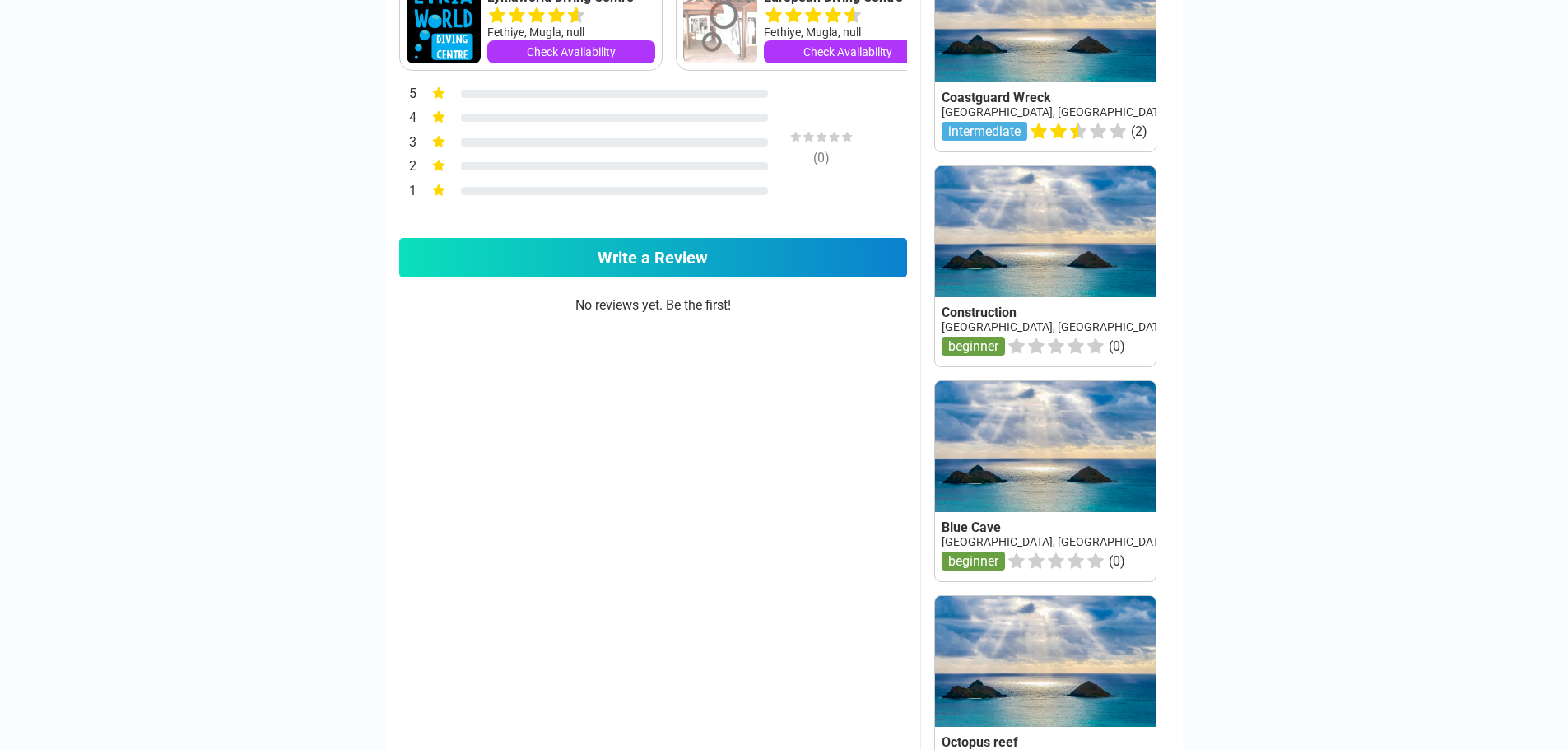
scroll to position [1070, 0]
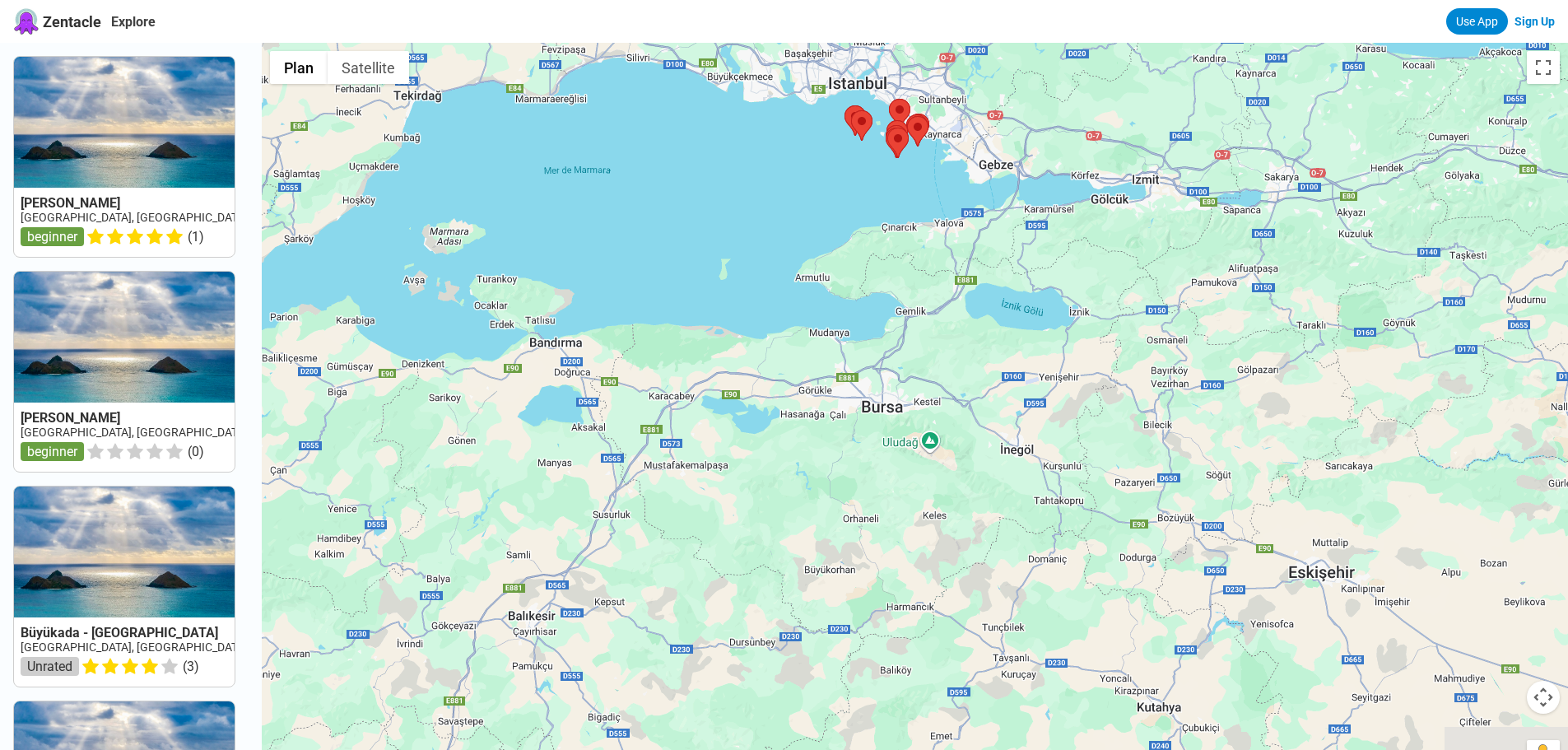
drag, startPoint x: 854, startPoint y: 388, endPoint x: 810, endPoint y: 239, distance: 155.4
click at [810, 239] on div at bounding box center [915, 417] width 1306 height 750
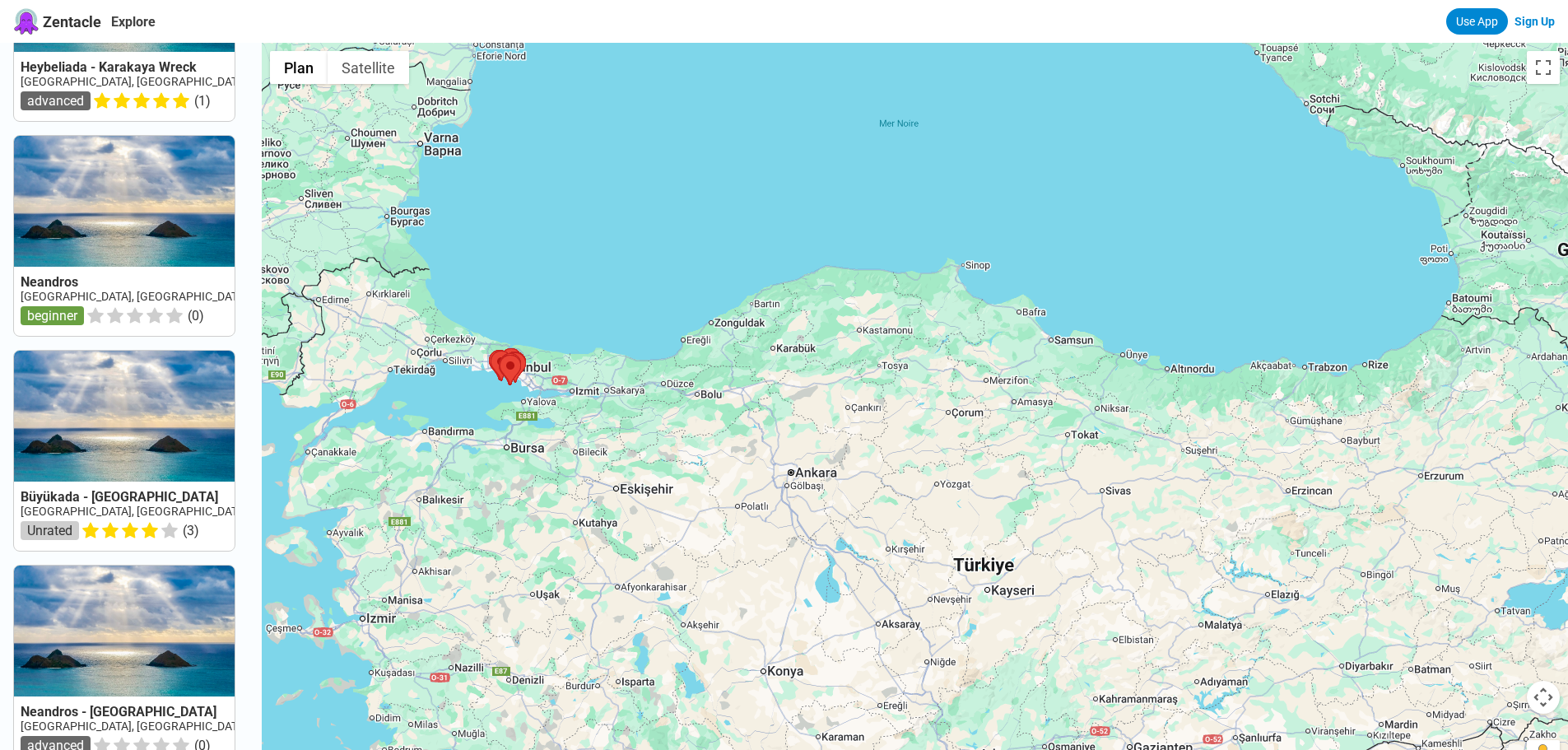
scroll to position [1247, 0]
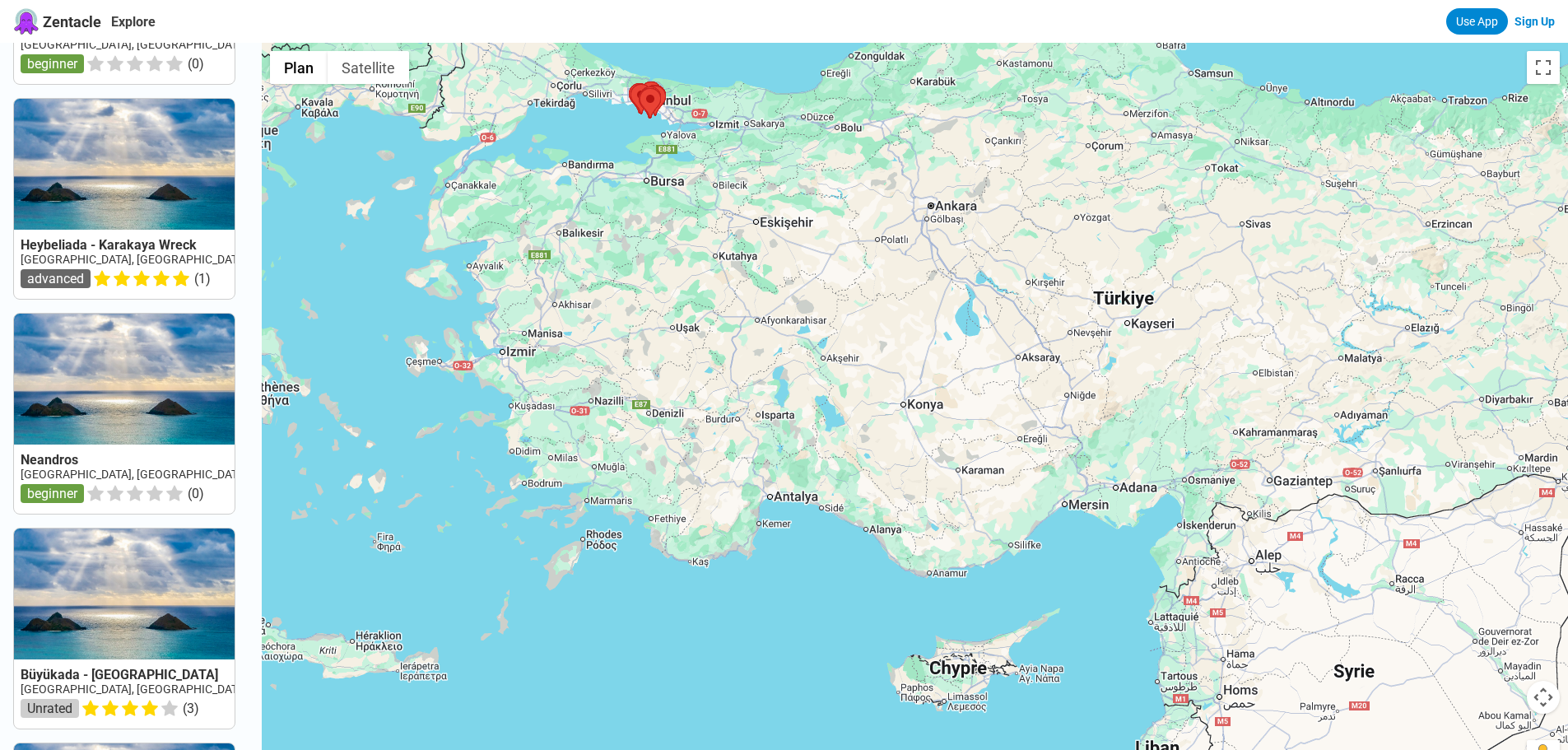
drag, startPoint x: 425, startPoint y: 459, endPoint x: 511, endPoint y: 315, distance: 167.7
click at [501, 302] on div at bounding box center [915, 417] width 1306 height 750
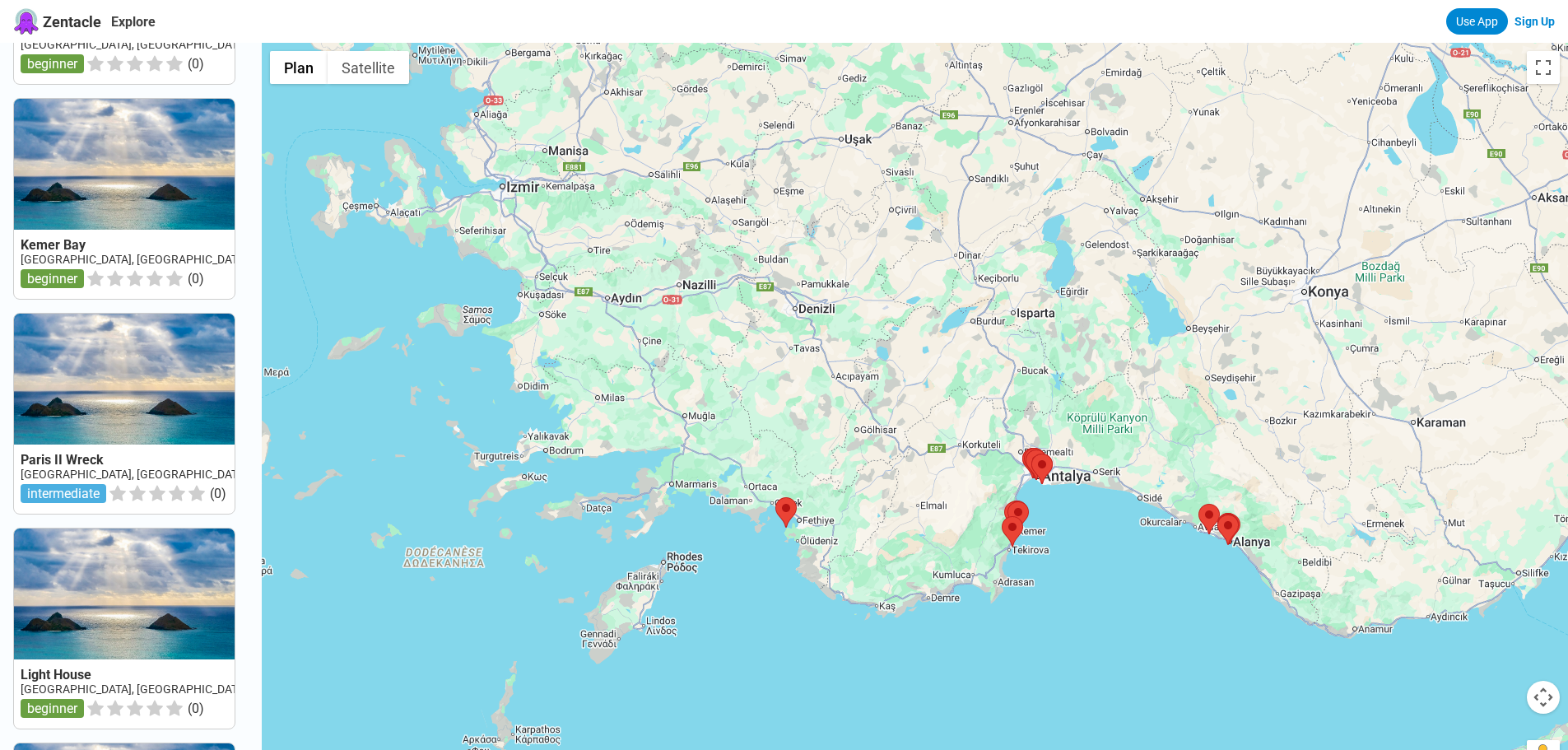
drag, startPoint x: 653, startPoint y: 464, endPoint x: 659, endPoint y: 452, distance: 13.4
click at [659, 452] on div at bounding box center [915, 417] width 1306 height 750
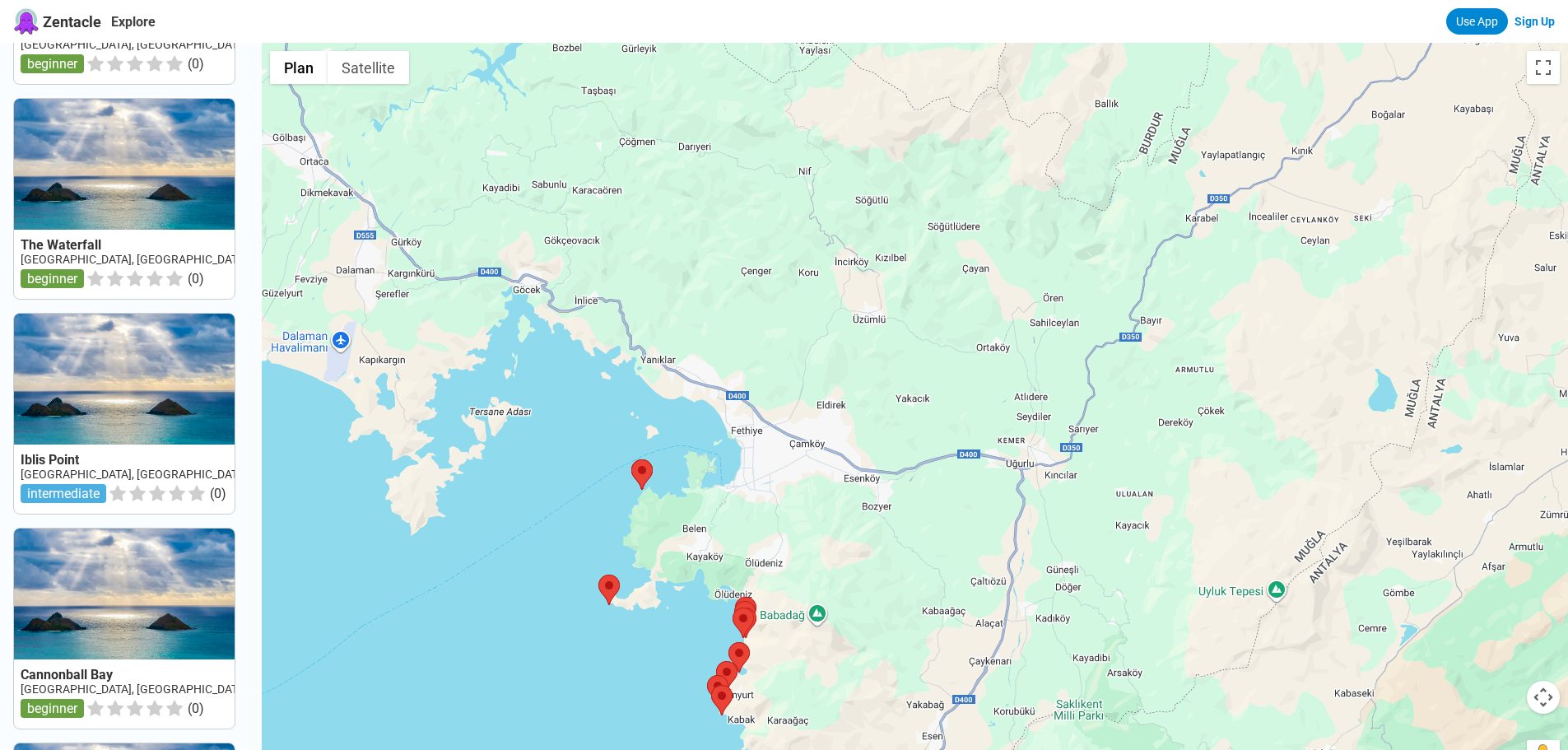
drag, startPoint x: 818, startPoint y: 497, endPoint x: 828, endPoint y: 396, distance: 101.5
click at [828, 396] on div at bounding box center [915, 417] width 1306 height 750
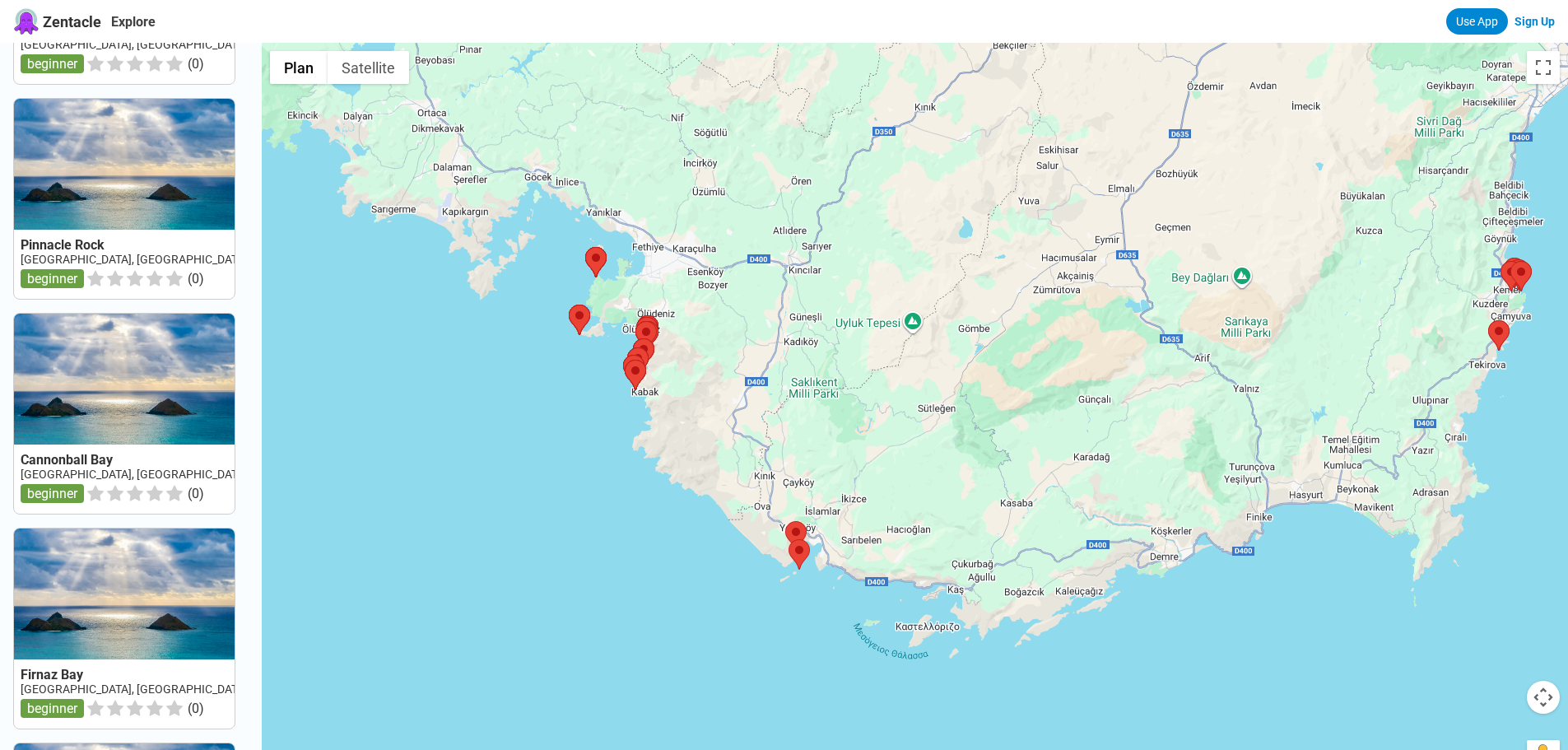
scroll to position [0, 0]
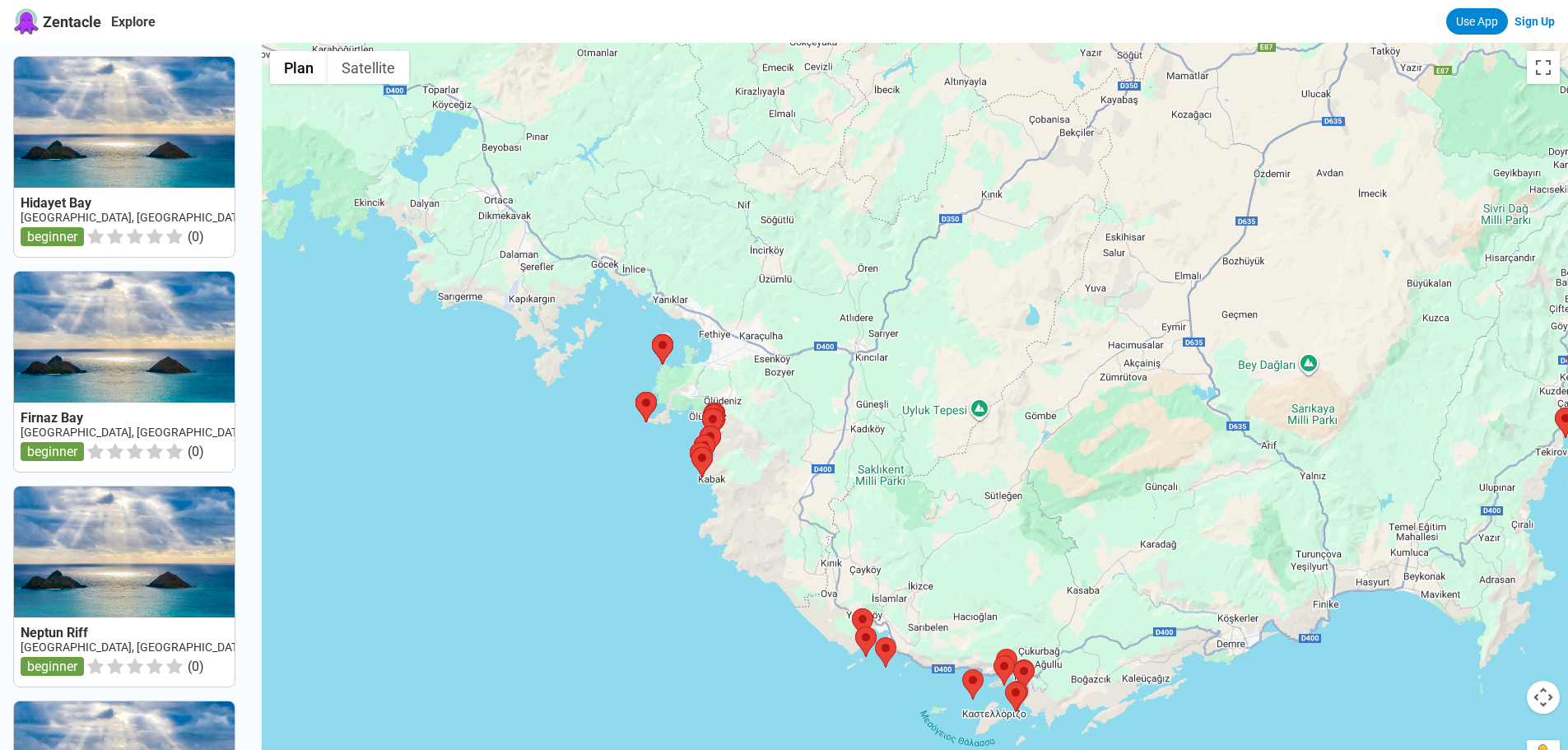
drag, startPoint x: 687, startPoint y: 247, endPoint x: 808, endPoint y: 398, distance: 193.5
click at [810, 398] on div at bounding box center [915, 417] width 1306 height 750
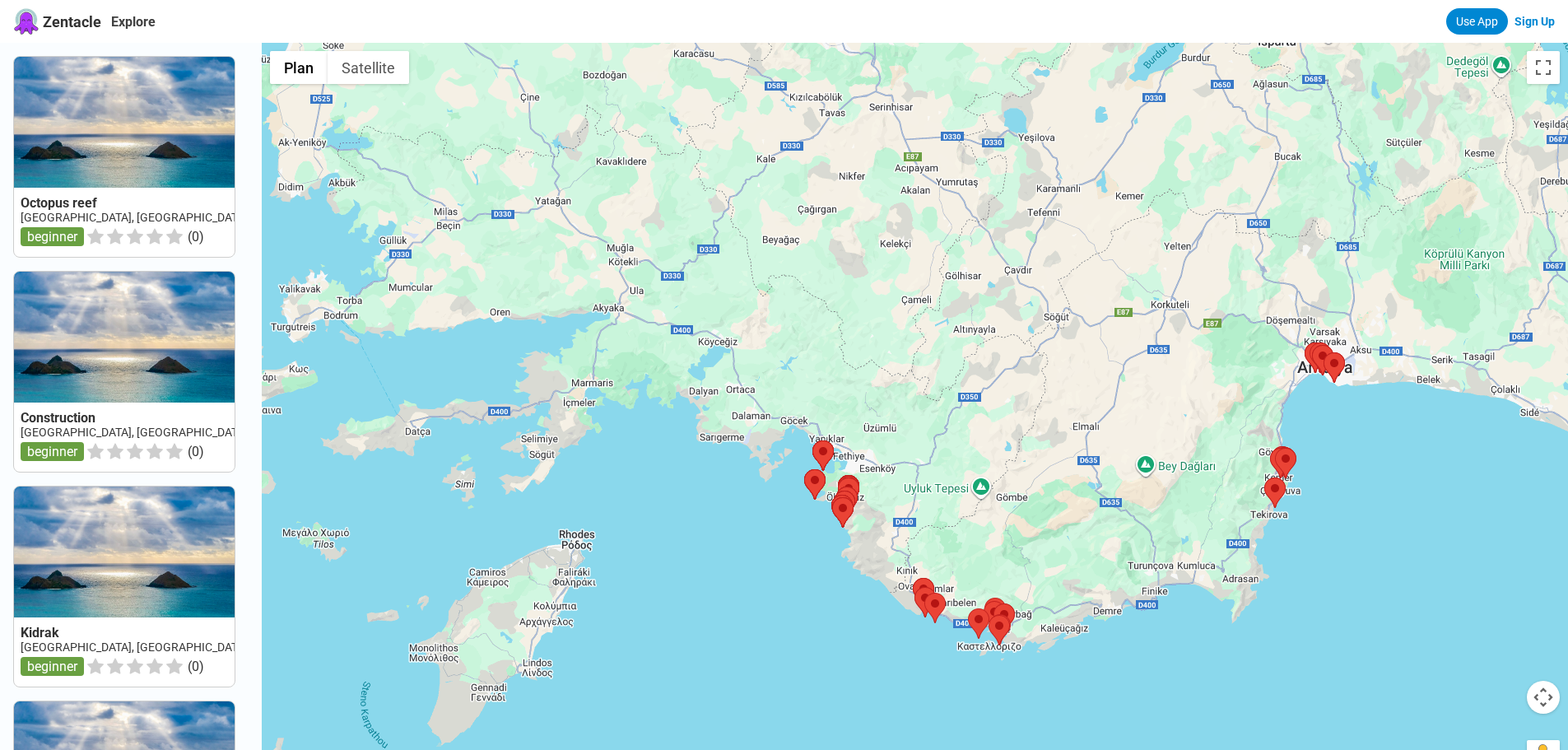
drag, startPoint x: 746, startPoint y: 392, endPoint x: 826, endPoint y: 450, distance: 98.8
click at [826, 450] on div at bounding box center [915, 417] width 1306 height 750
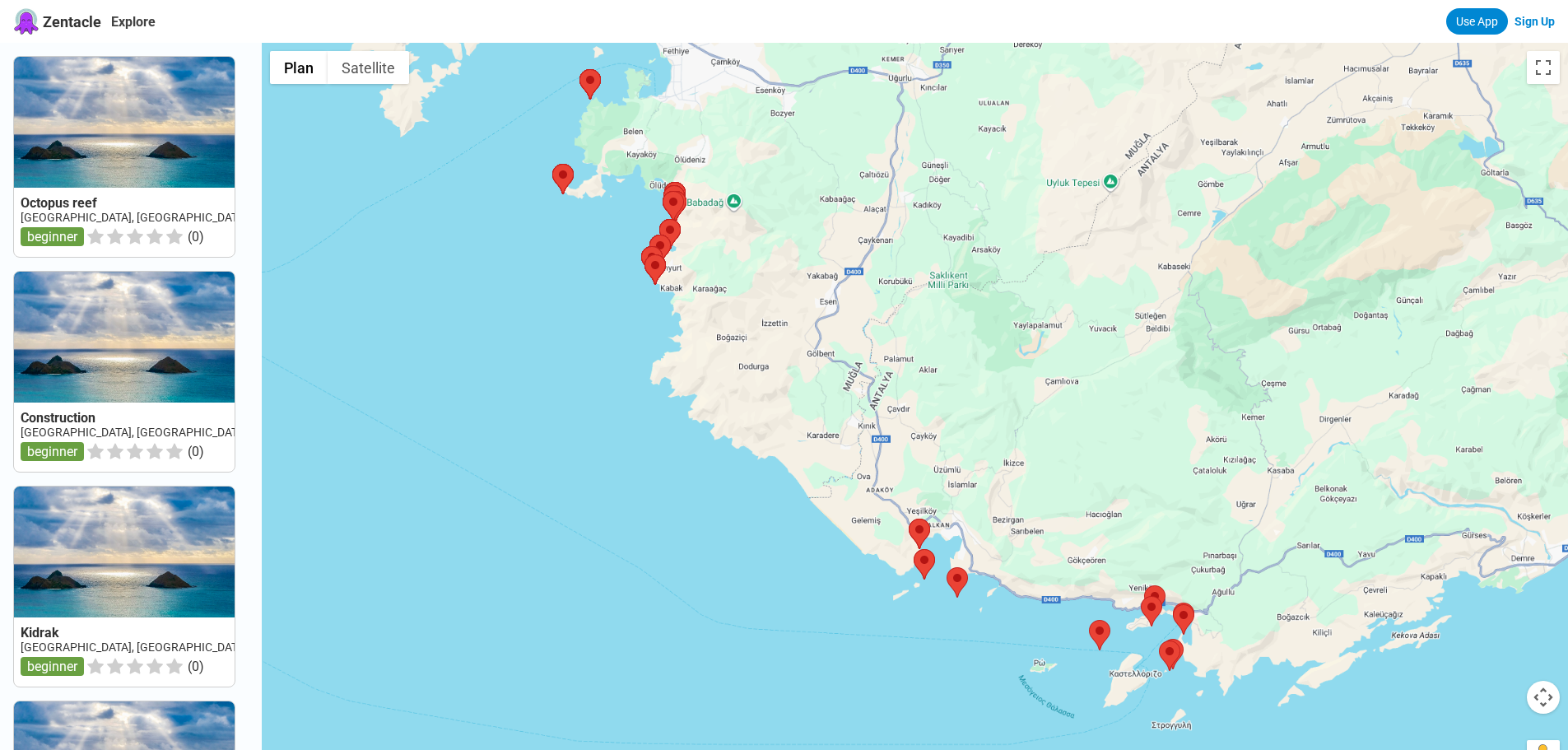
drag, startPoint x: 989, startPoint y: 538, endPoint x: 813, endPoint y: 252, distance: 335.8
click at [813, 252] on div at bounding box center [915, 417] width 1306 height 750
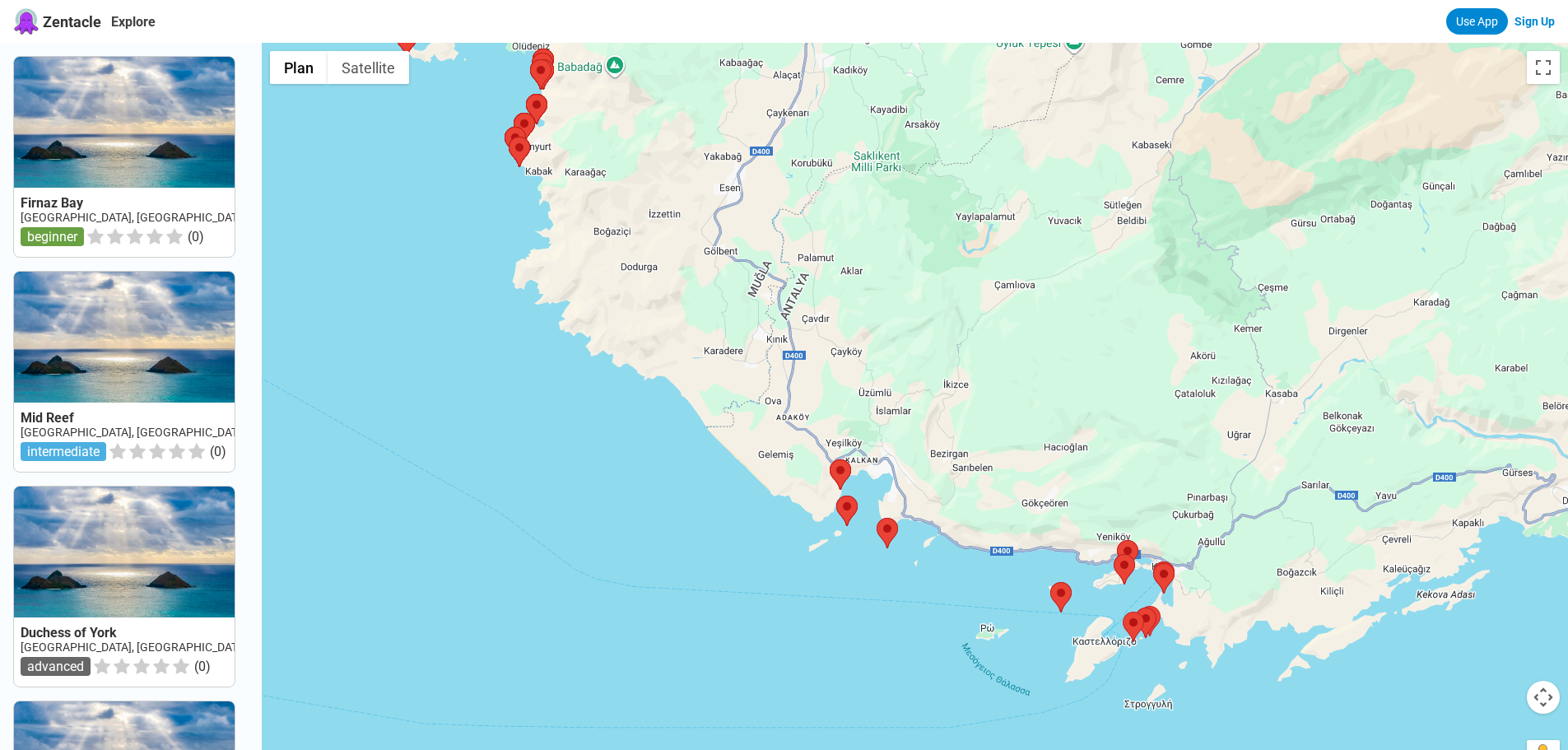
drag, startPoint x: 1013, startPoint y: 497, endPoint x: 876, endPoint y: 380, distance: 180.2
click at [876, 380] on div at bounding box center [915, 417] width 1306 height 750
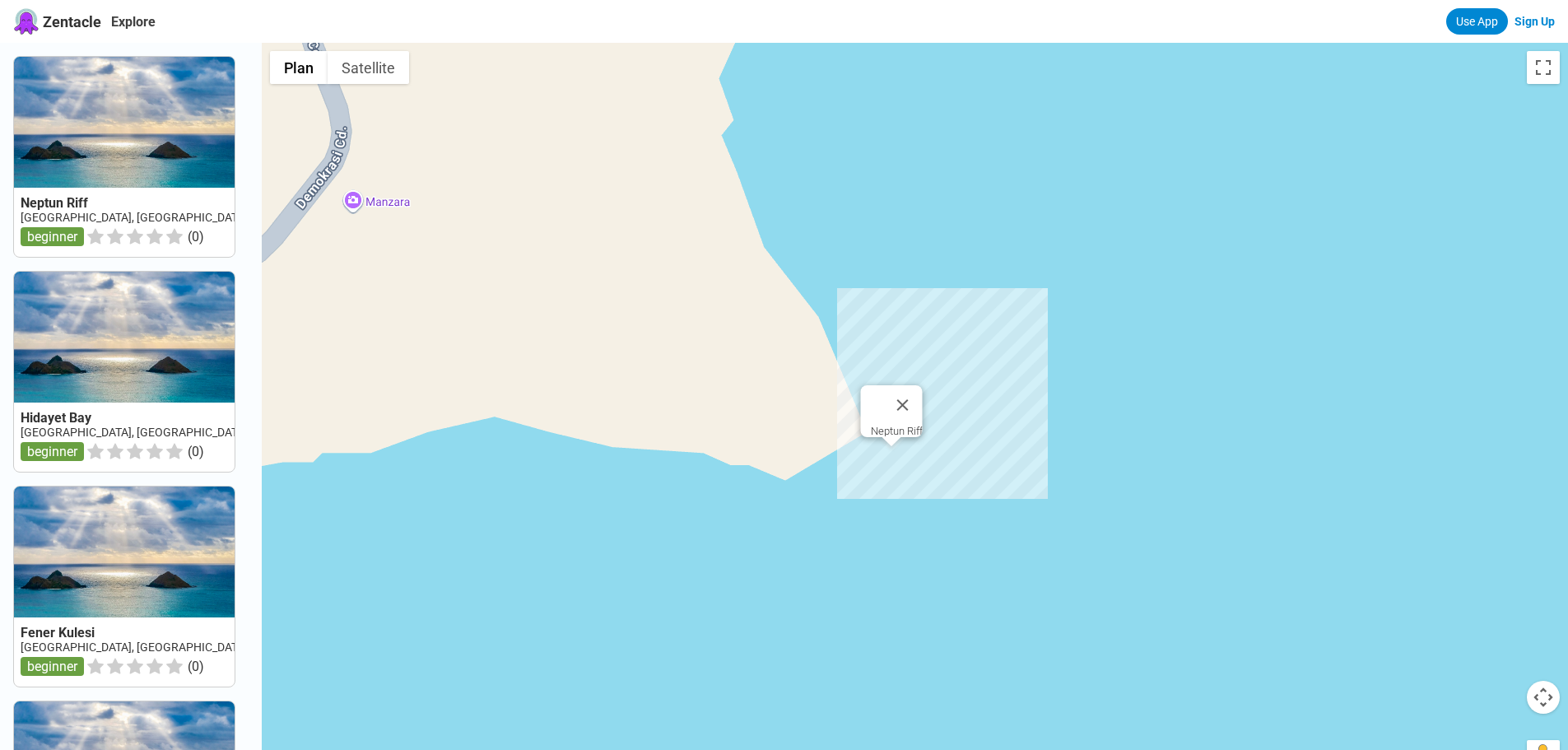
click at [895, 451] on div "Neptun Riff" at bounding box center [915, 417] width 1306 height 750
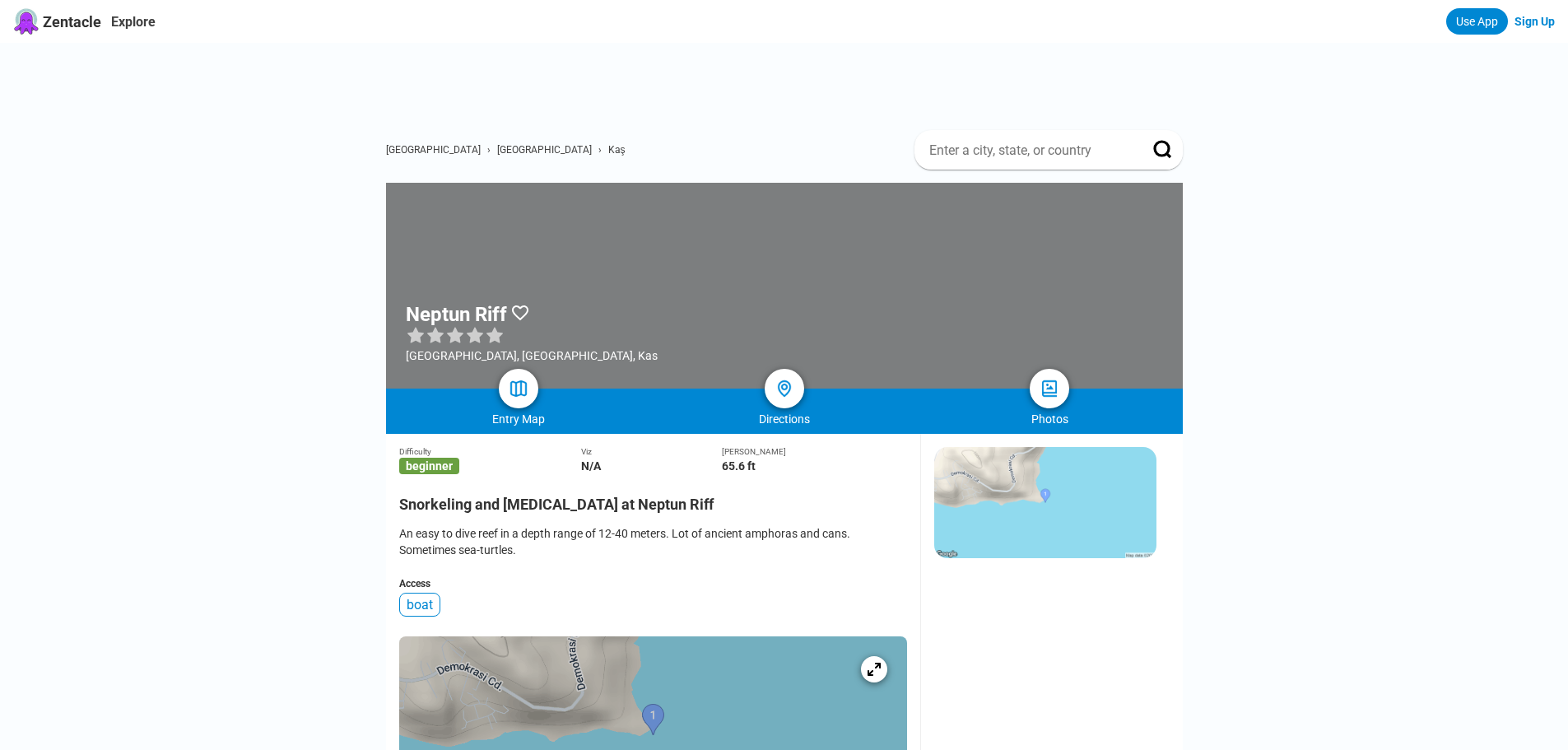
click at [444, 313] on h1 "Neptun Riff" at bounding box center [456, 314] width 102 height 23
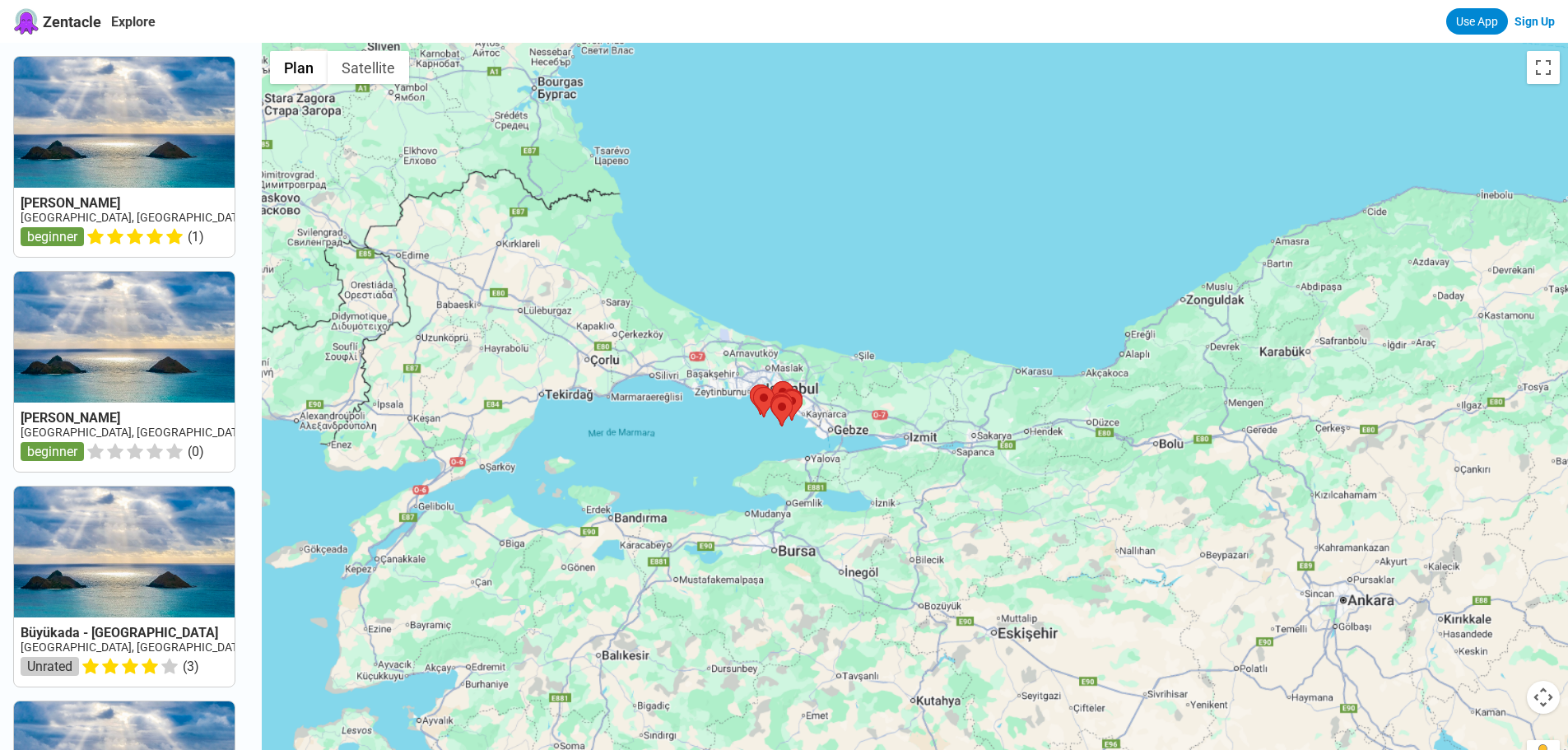
drag, startPoint x: 647, startPoint y: 560, endPoint x: 708, endPoint y: 309, distance: 258.3
click at [708, 309] on div at bounding box center [915, 417] width 1306 height 750
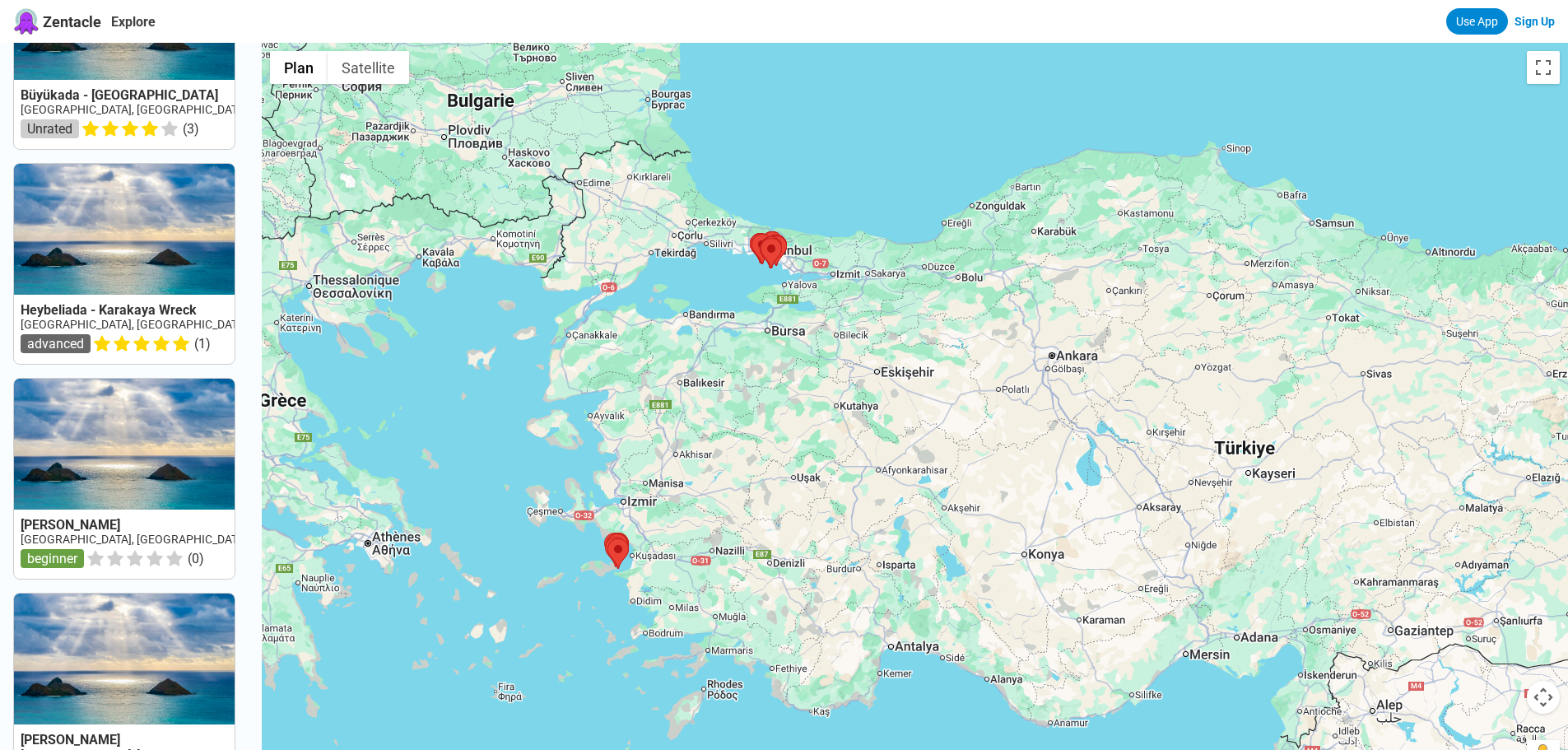
scroll to position [1219, 0]
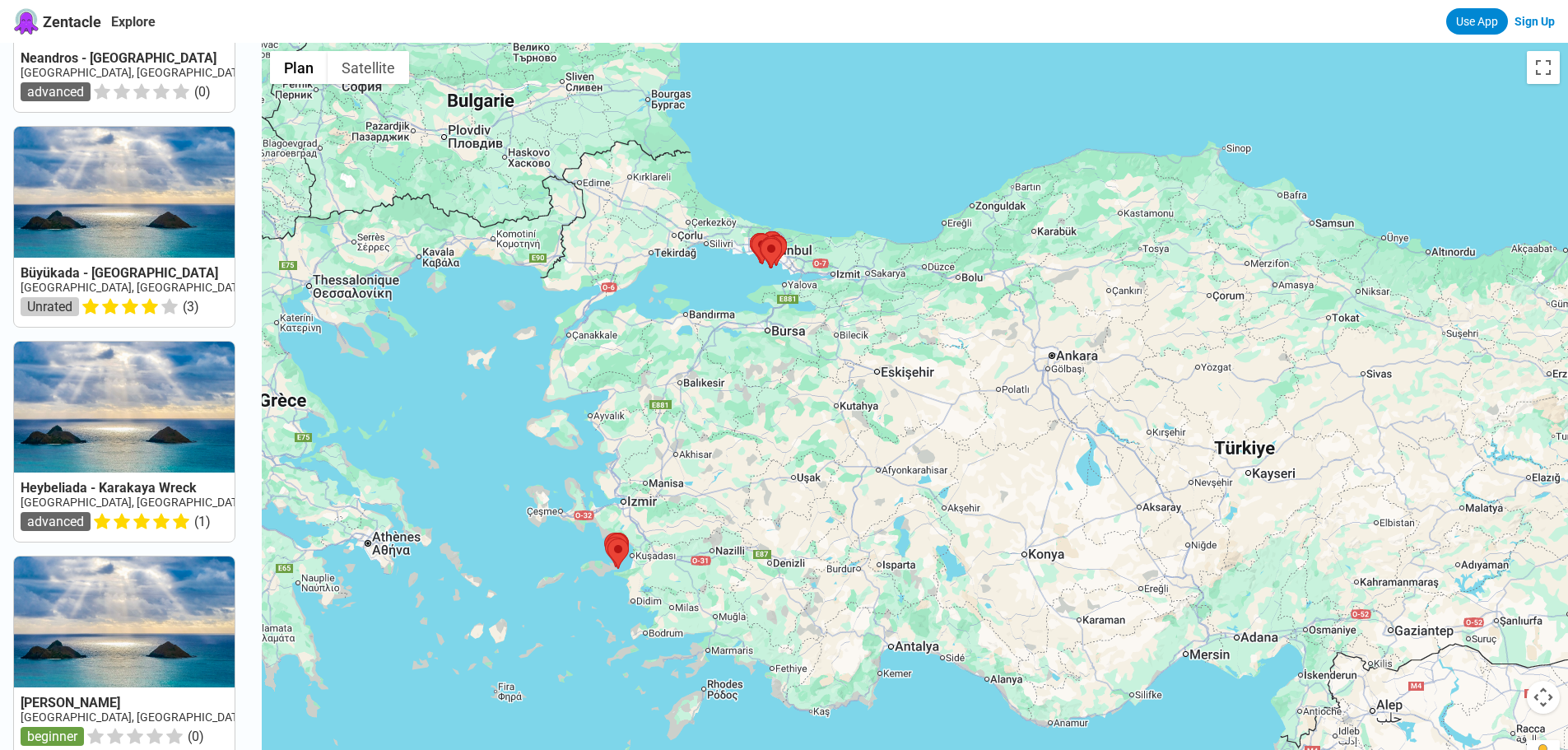
drag, startPoint x: 642, startPoint y: 635, endPoint x: 665, endPoint y: 510, distance: 127.1
click at [665, 510] on div at bounding box center [915, 417] width 1306 height 750
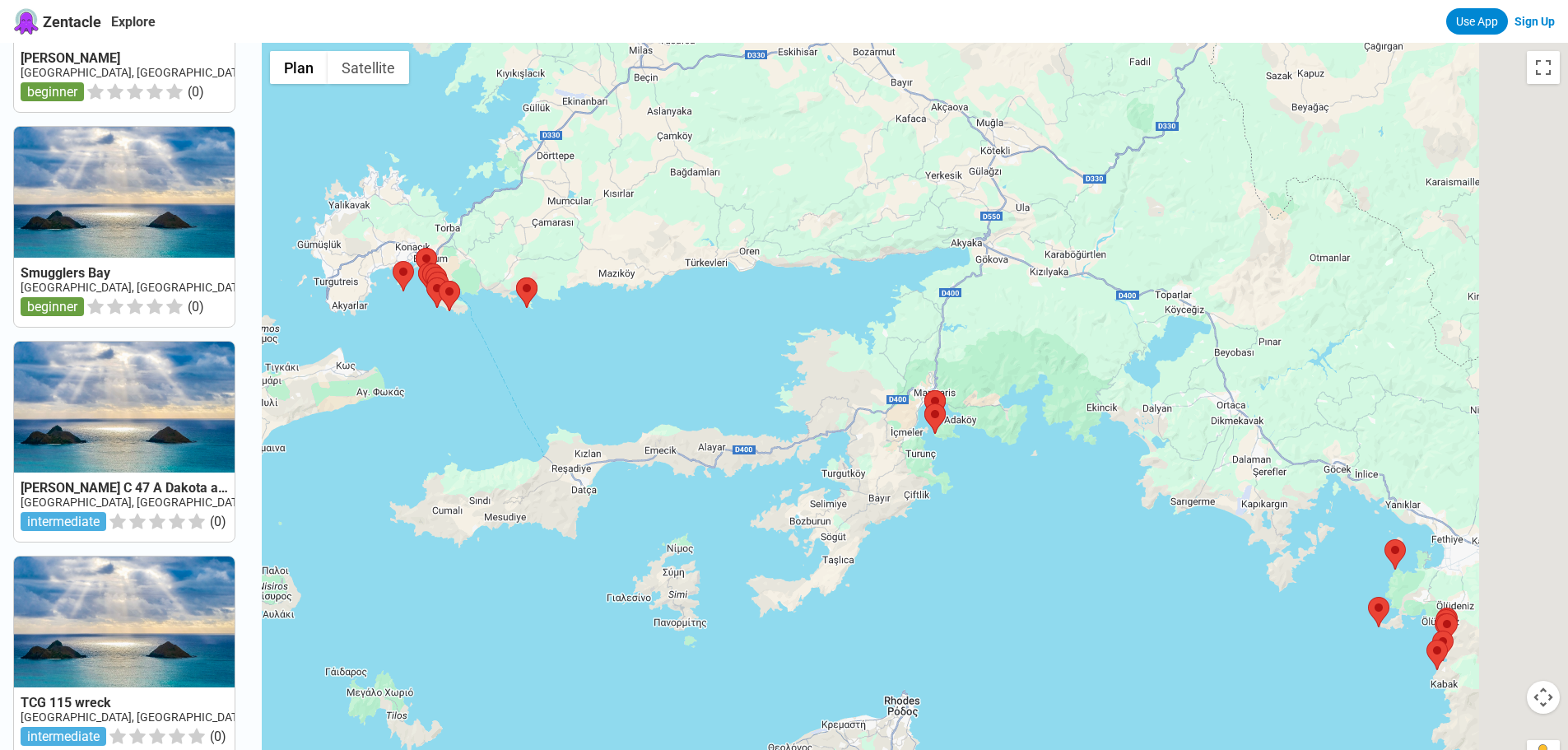
drag, startPoint x: 804, startPoint y: 493, endPoint x: 590, endPoint y: 432, distance: 222.5
click at [590, 432] on div at bounding box center [915, 417] width 1306 height 750
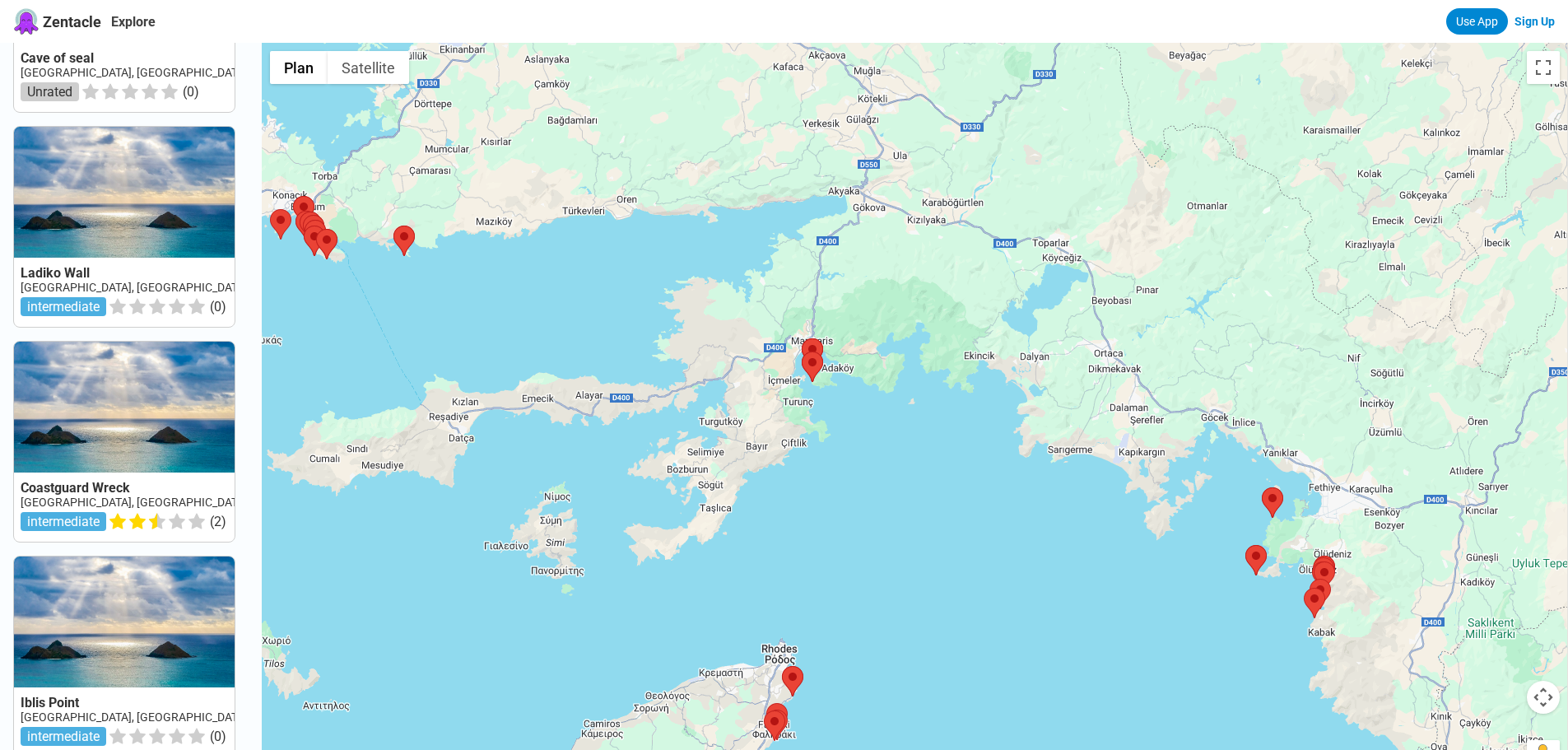
drag, startPoint x: 899, startPoint y: 608, endPoint x: 842, endPoint y: 448, distance: 169.8
click at [845, 457] on div at bounding box center [915, 417] width 1306 height 750
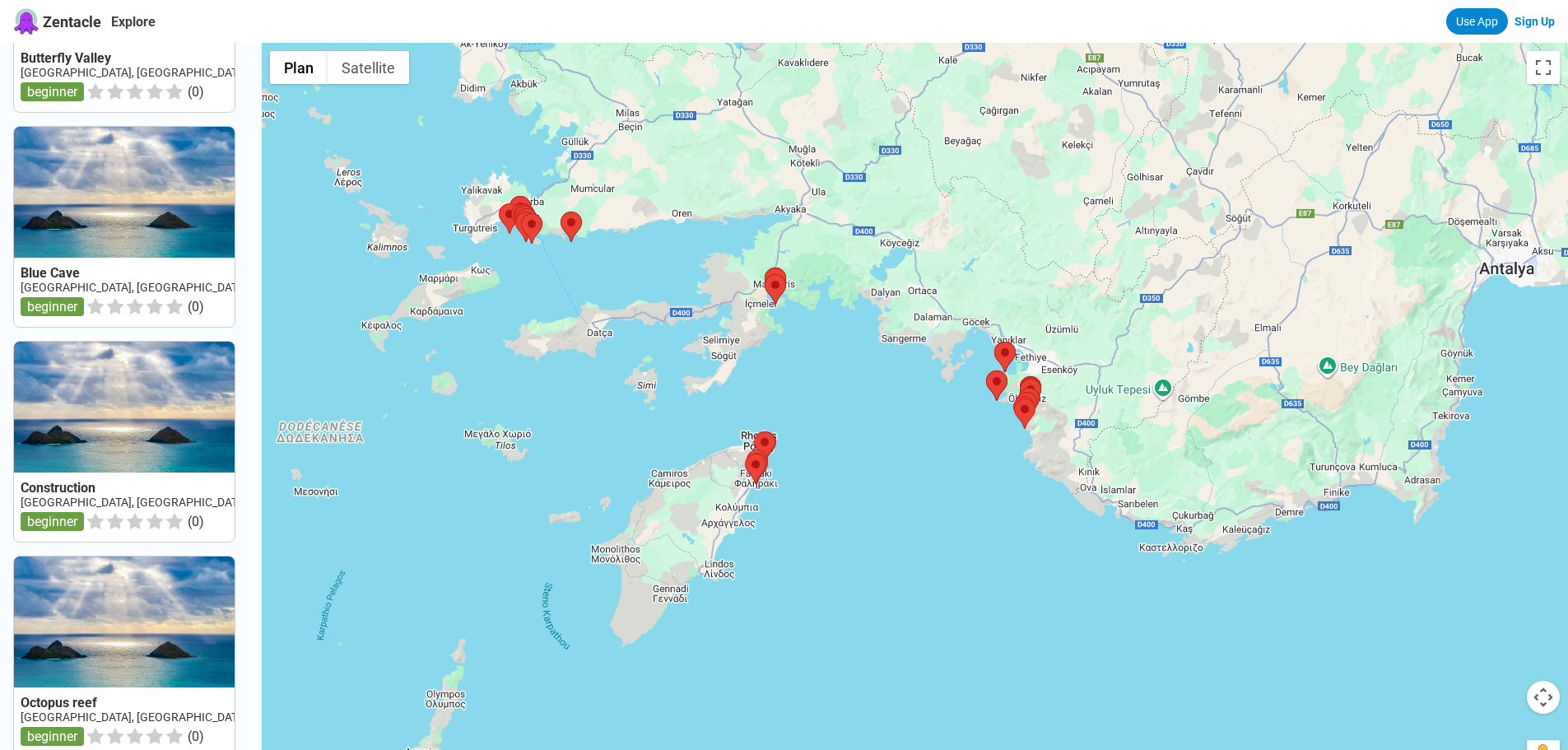
drag, startPoint x: 1095, startPoint y: 506, endPoint x: 1050, endPoint y: 484, distance: 50.1
click at [1050, 484] on div at bounding box center [915, 417] width 1306 height 750
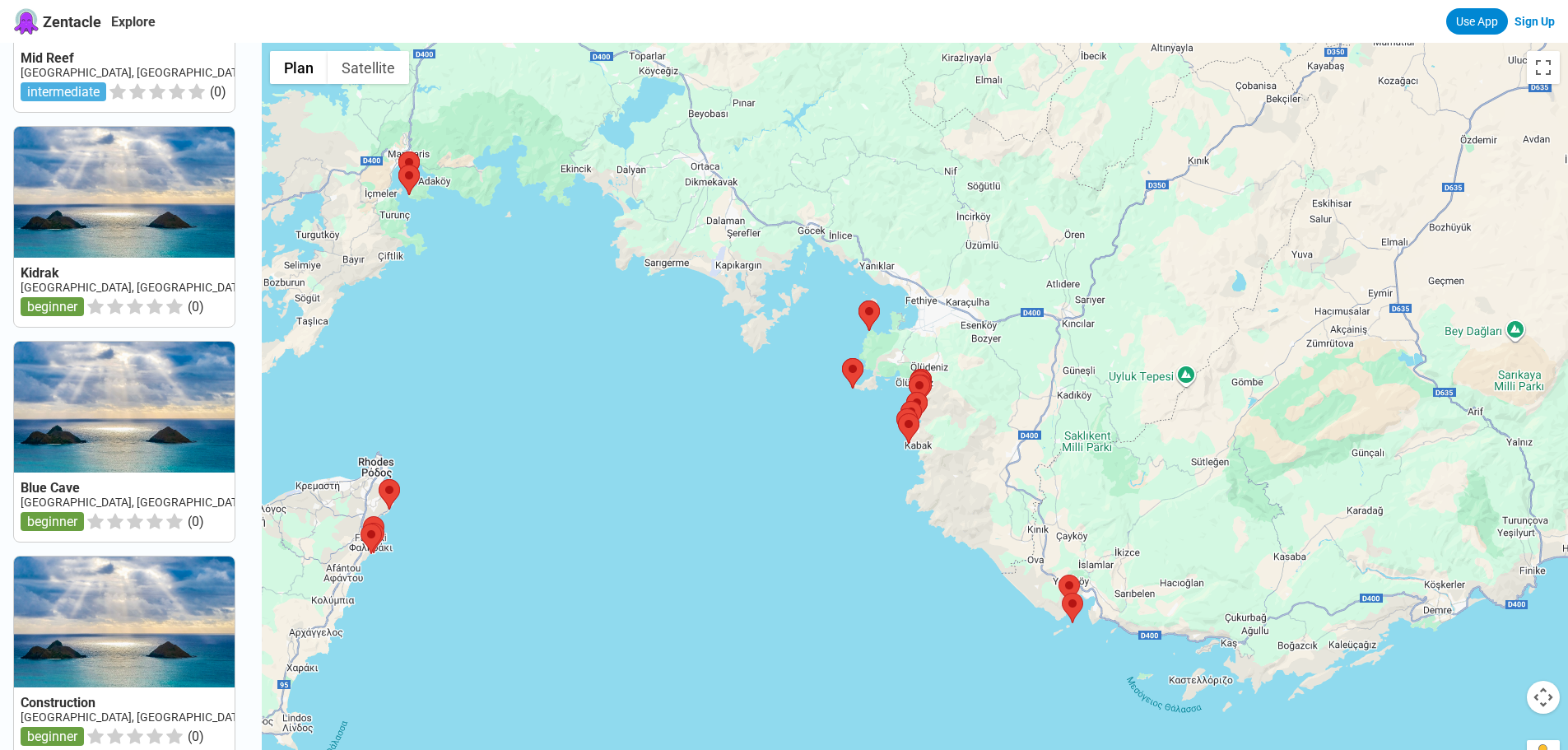
drag, startPoint x: 826, startPoint y: 386, endPoint x: 862, endPoint y: 542, distance: 160.1
click at [861, 539] on div at bounding box center [915, 417] width 1306 height 750
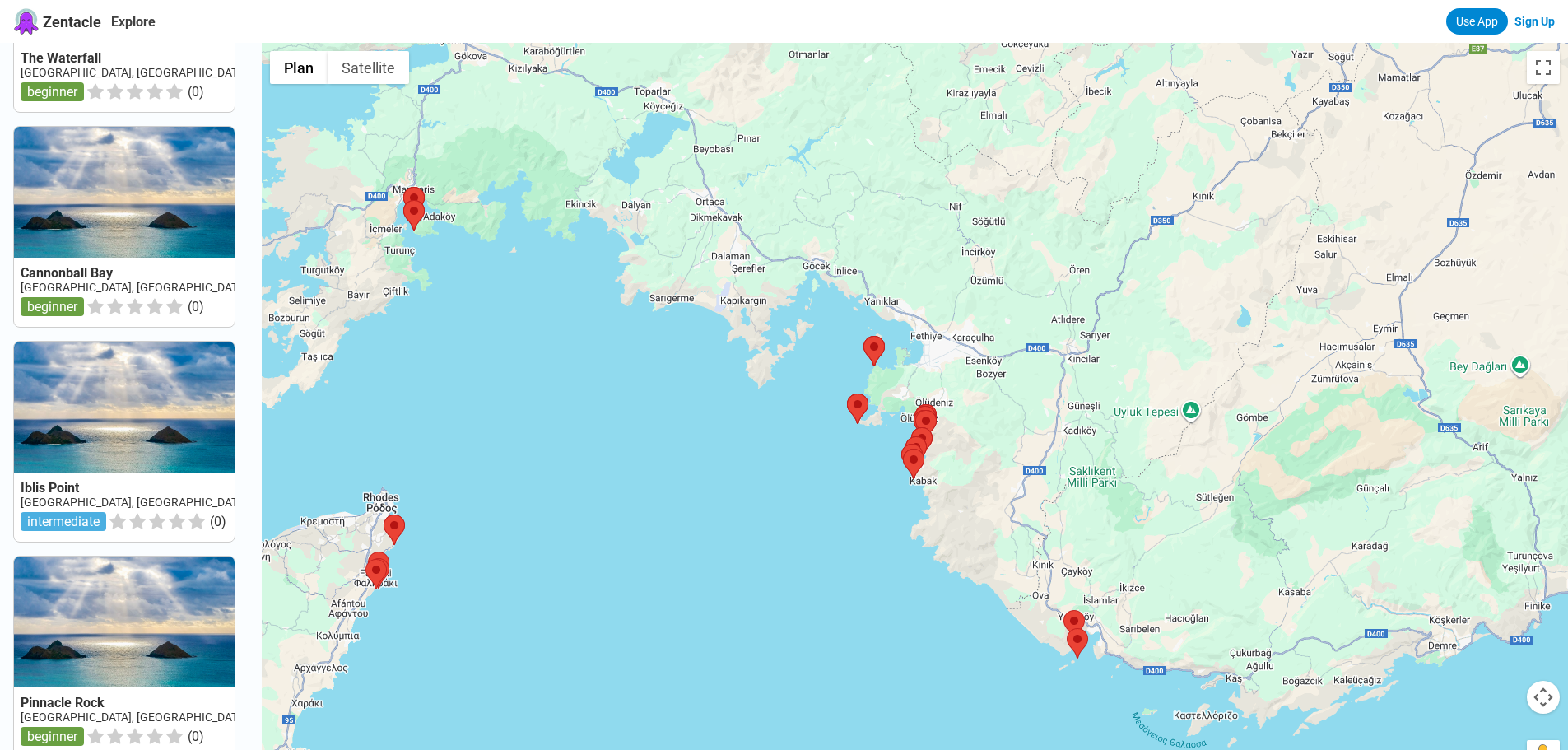
click at [863, 336] on area at bounding box center [863, 336] width 0 height 0
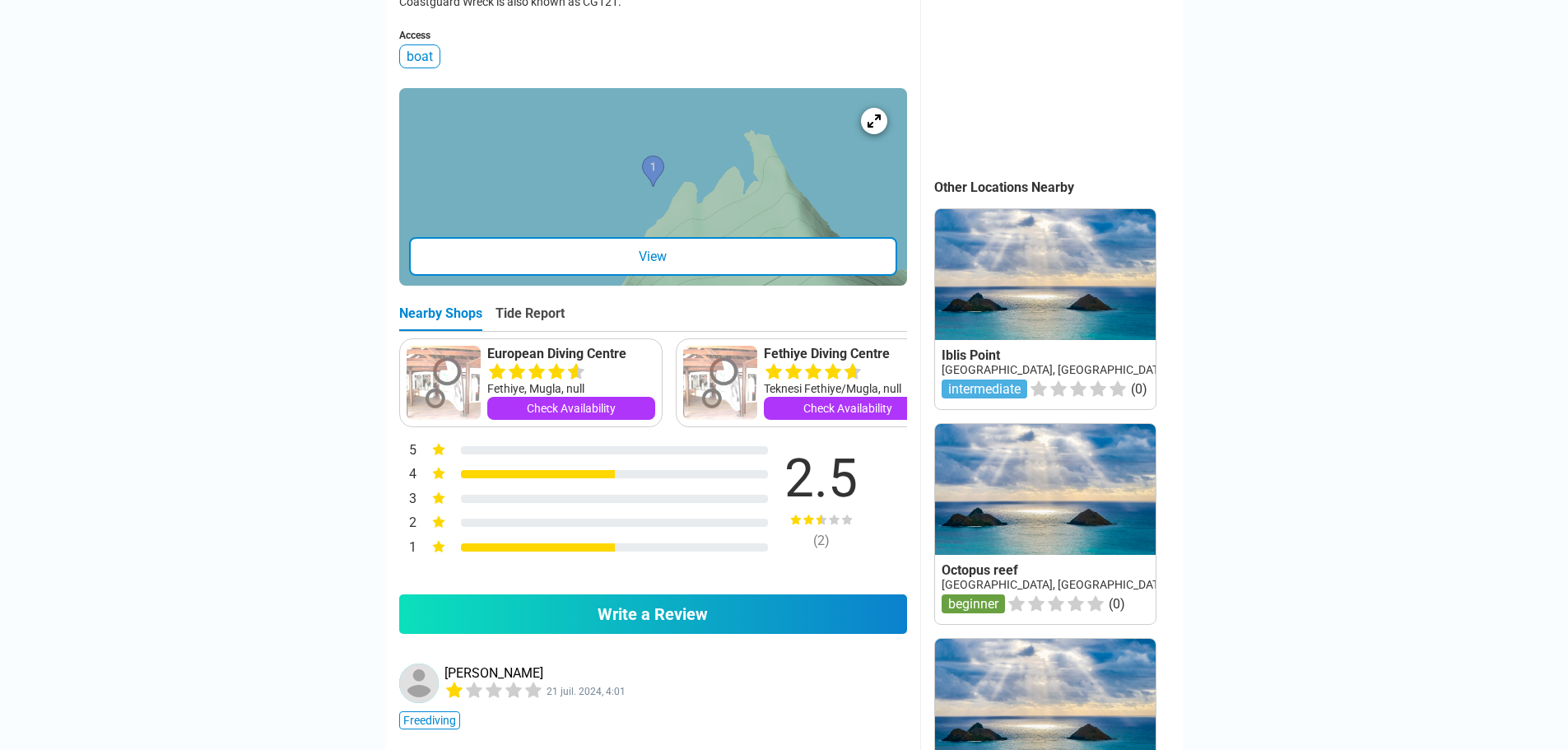
scroll to position [823, 0]
